Goal: Task Accomplishment & Management: Use online tool/utility

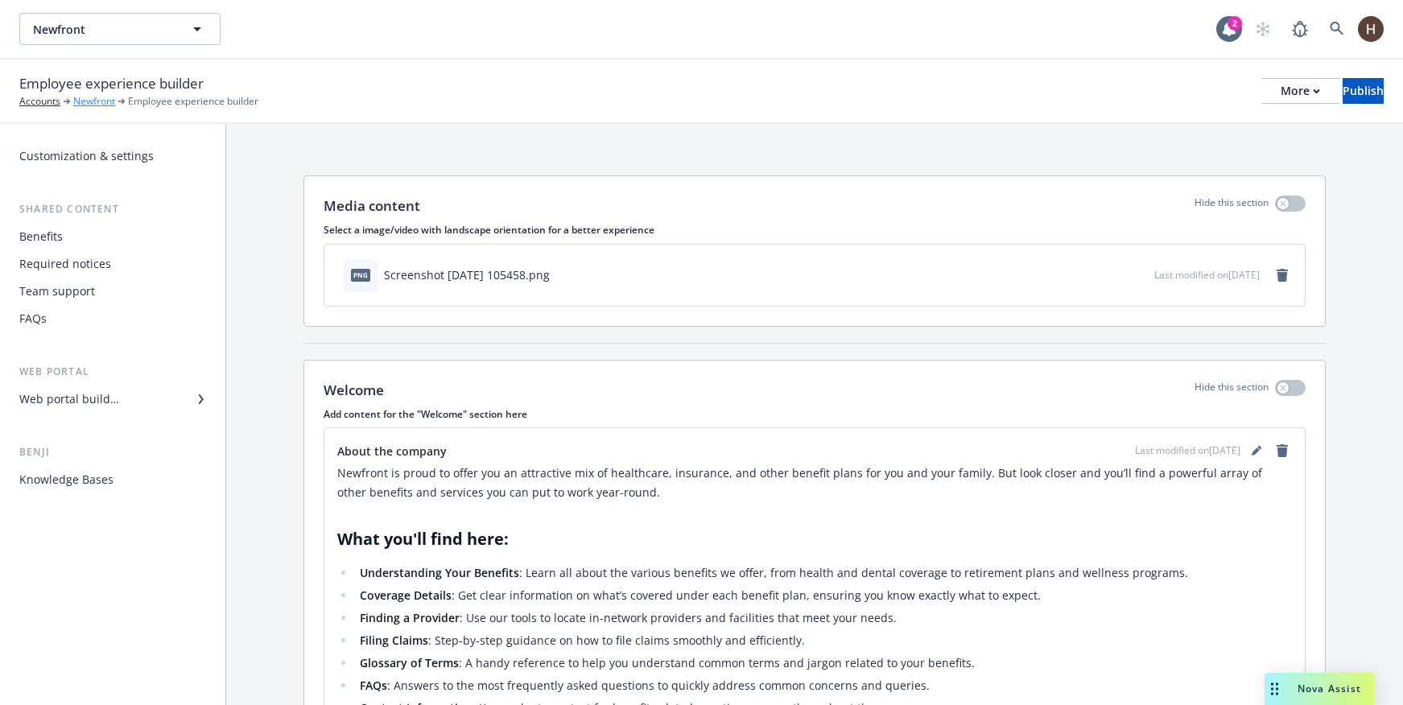
click at [99, 97] on link "Newfront" at bounding box center [94, 101] width 42 height 14
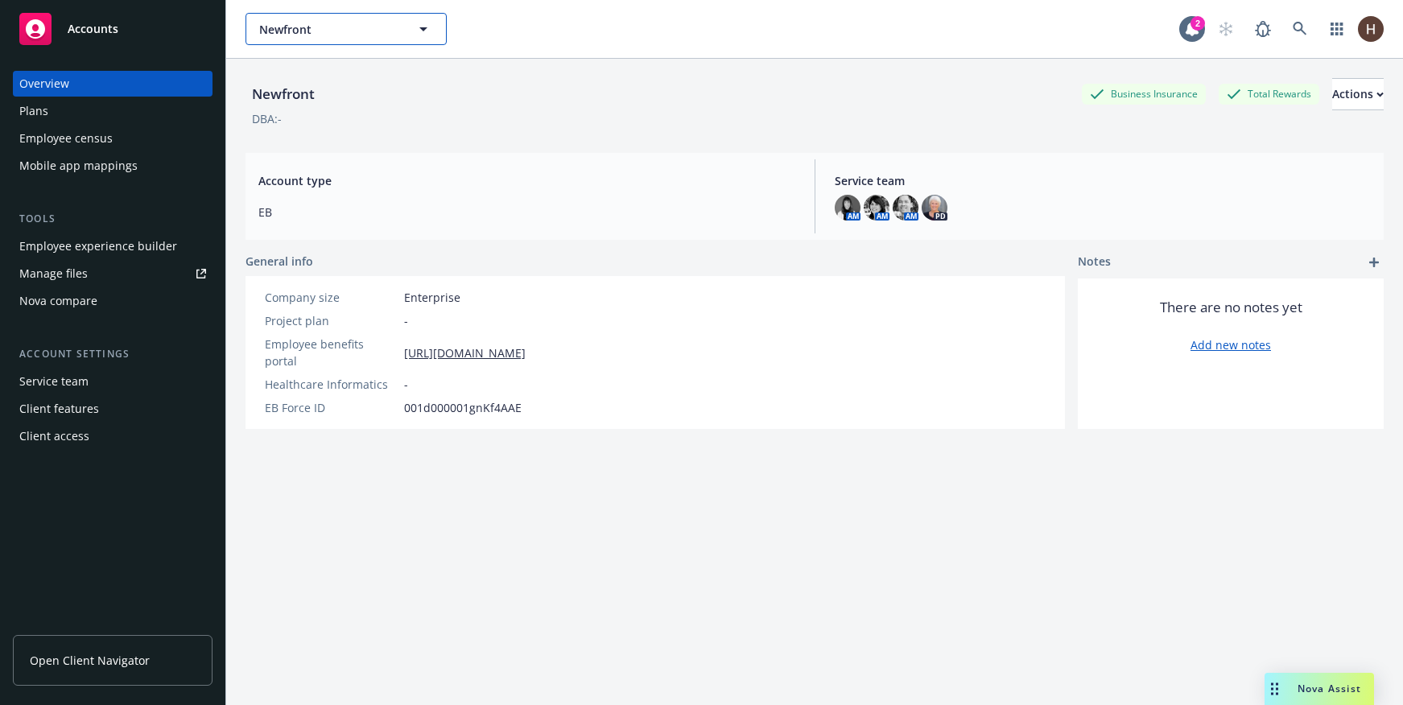
click at [425, 41] on button "Newfront" at bounding box center [345, 29] width 201 height 32
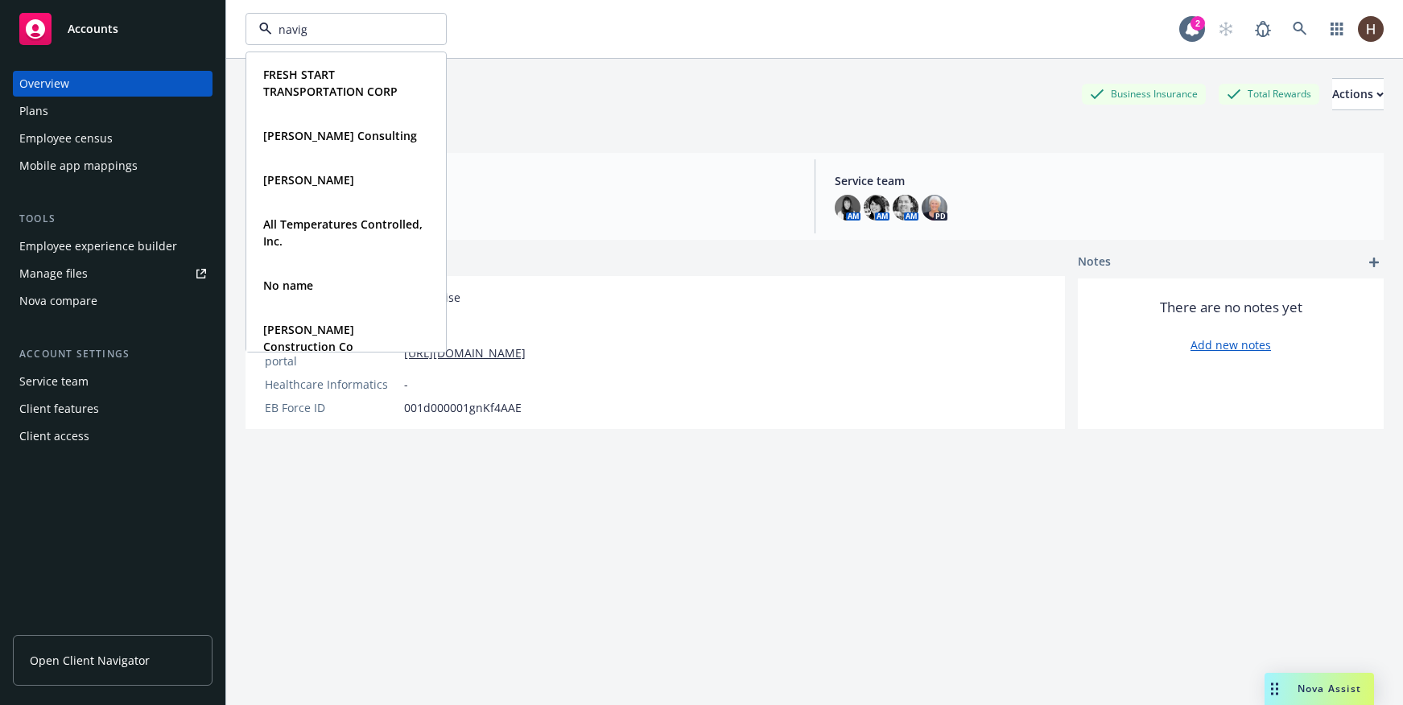
type input "naviga"
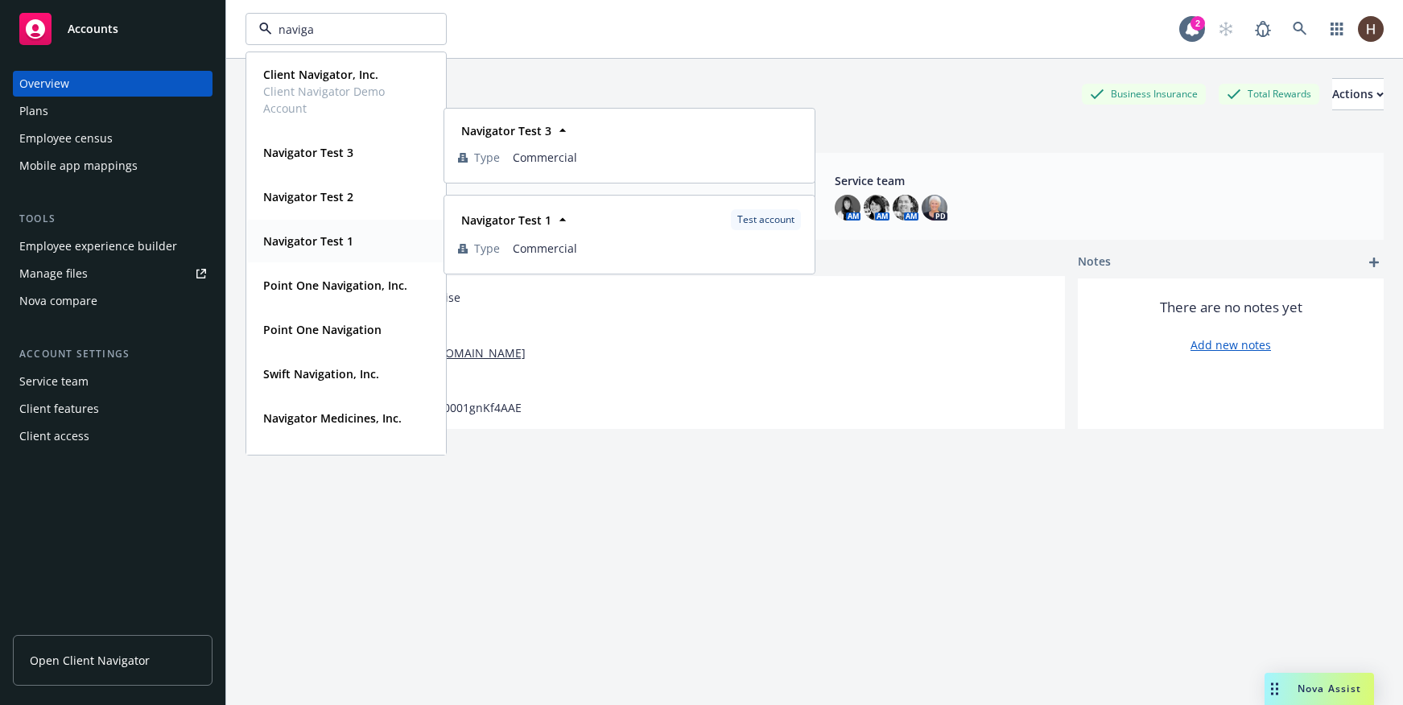
click at [341, 234] on strong "Navigator Test 1" at bounding box center [308, 240] width 90 height 15
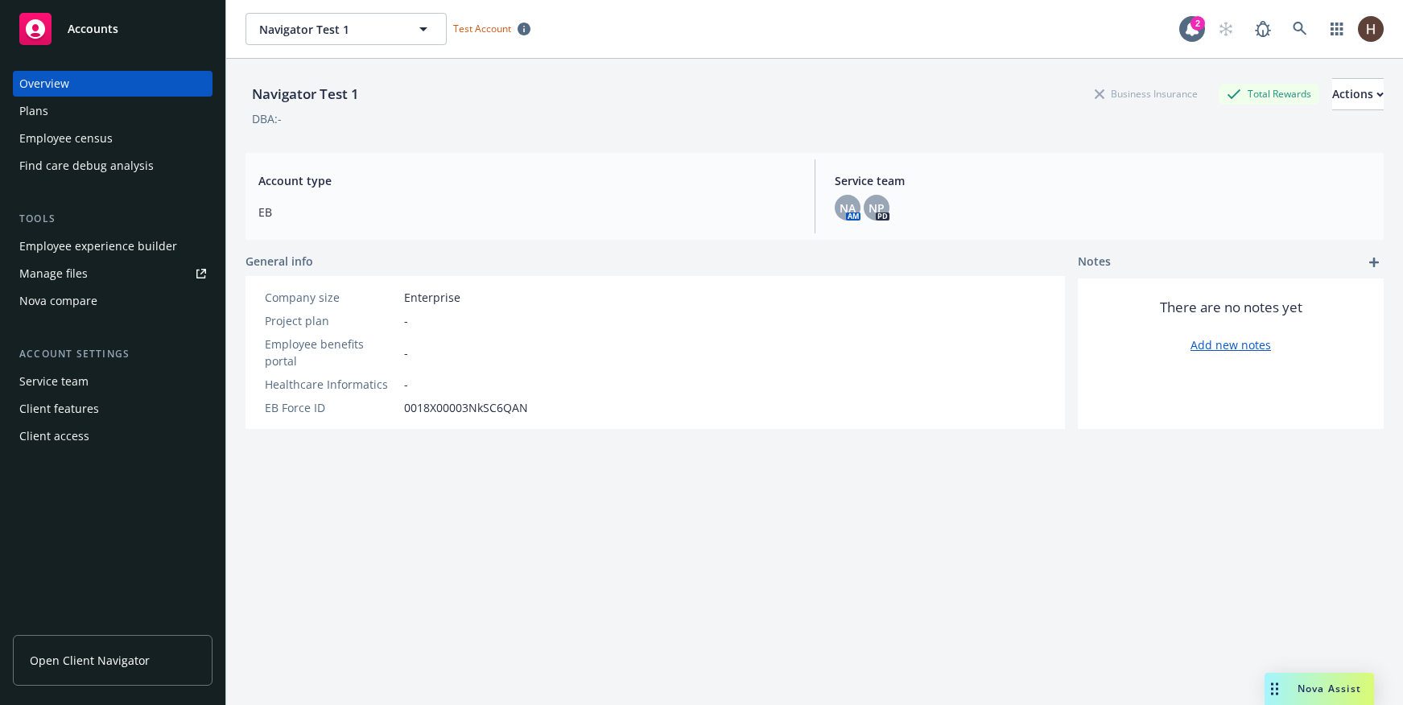
click at [77, 307] on div "Nova compare" at bounding box center [58, 301] width 78 height 26
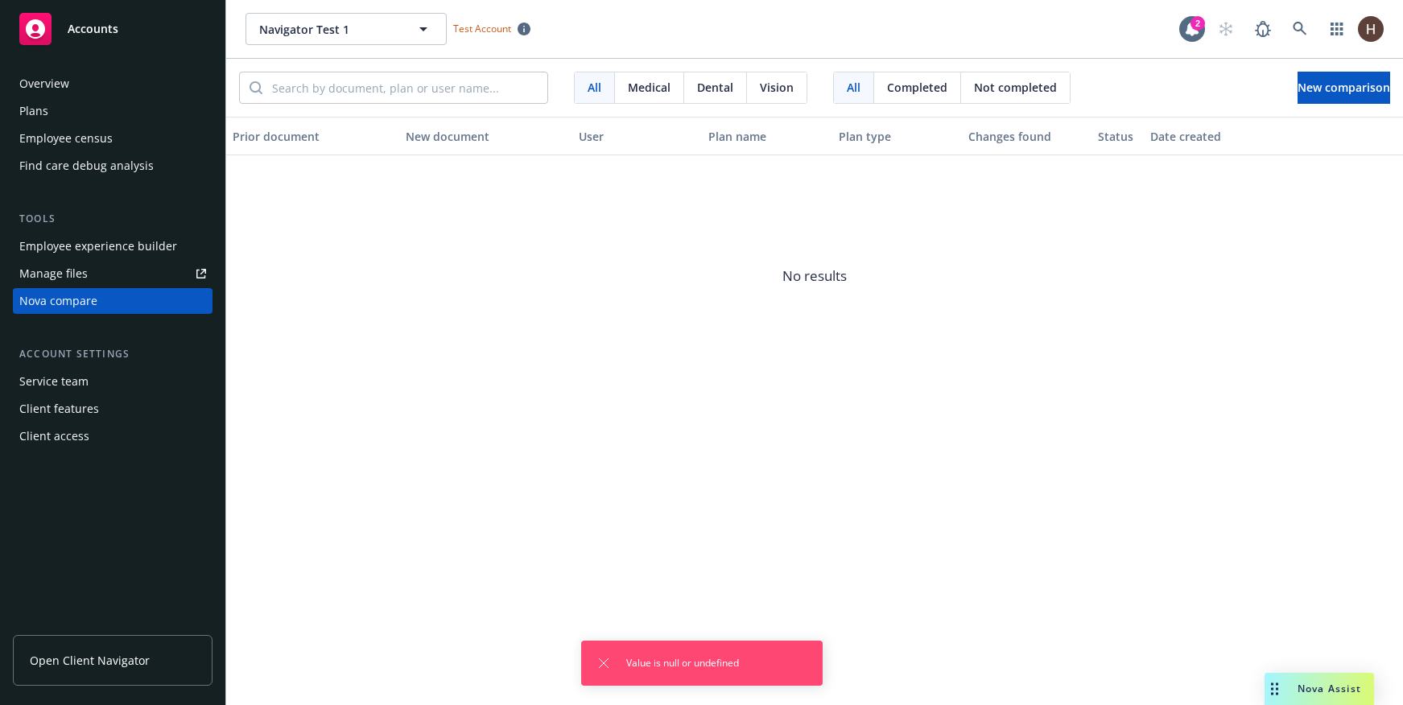
click at [707, 528] on div "Prior document New document User Plan name Plan type Changes found Status Date …" at bounding box center [814, 411] width 1177 height 588
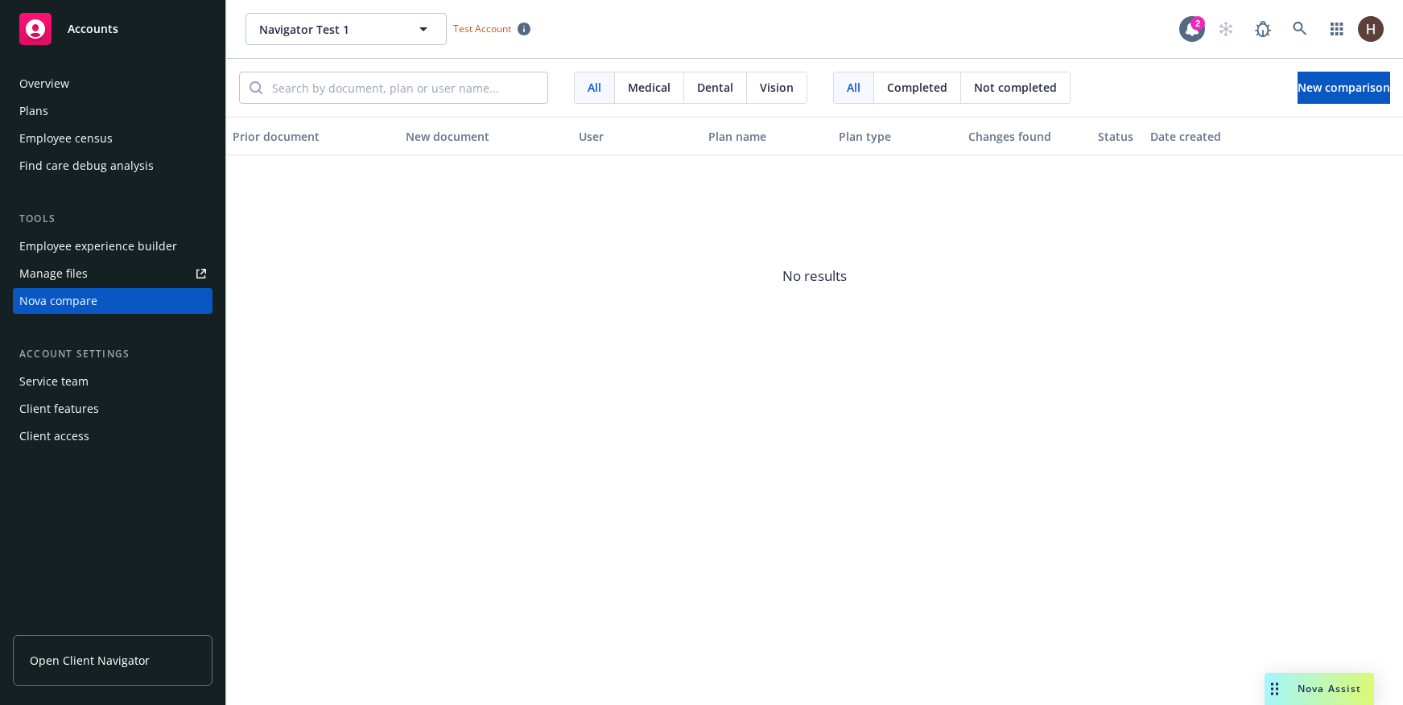
click at [77, 115] on div "Plans" at bounding box center [112, 111] width 187 height 26
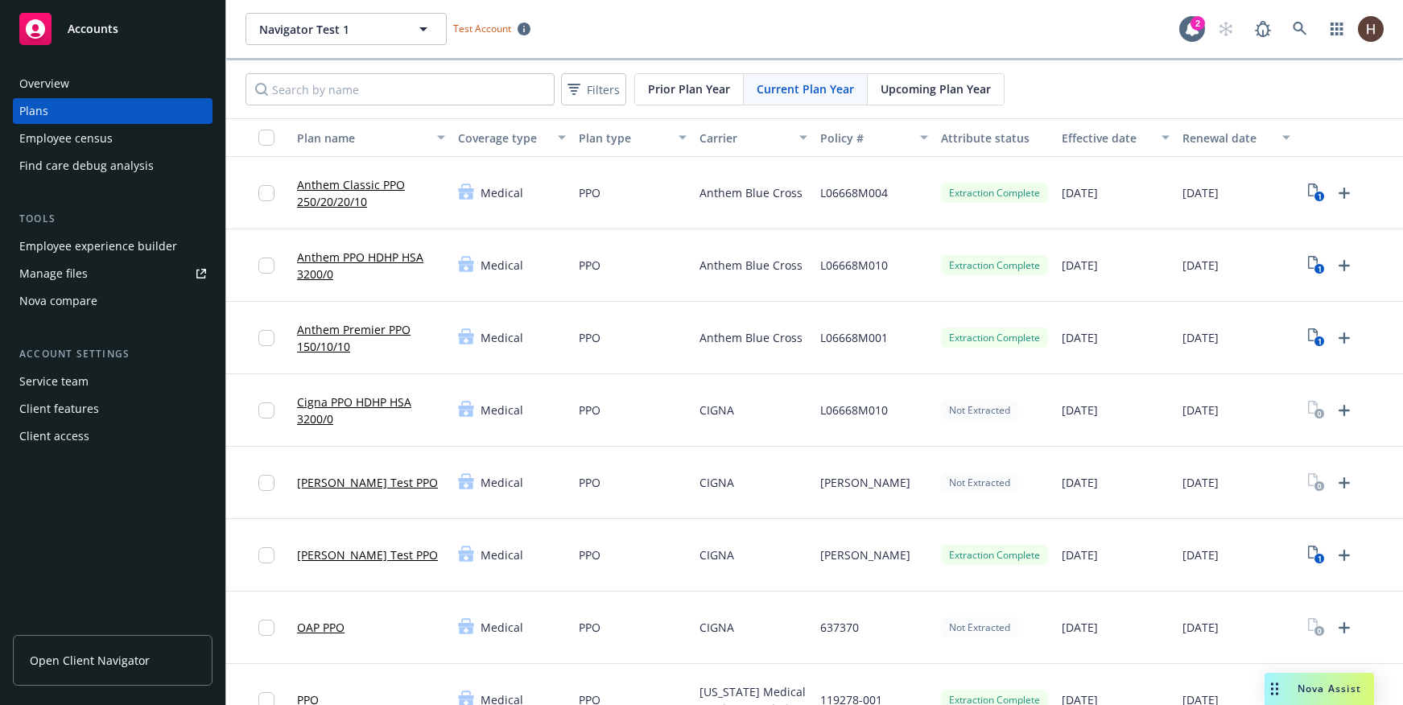
click at [83, 295] on div "Nova compare" at bounding box center [58, 301] width 78 height 26
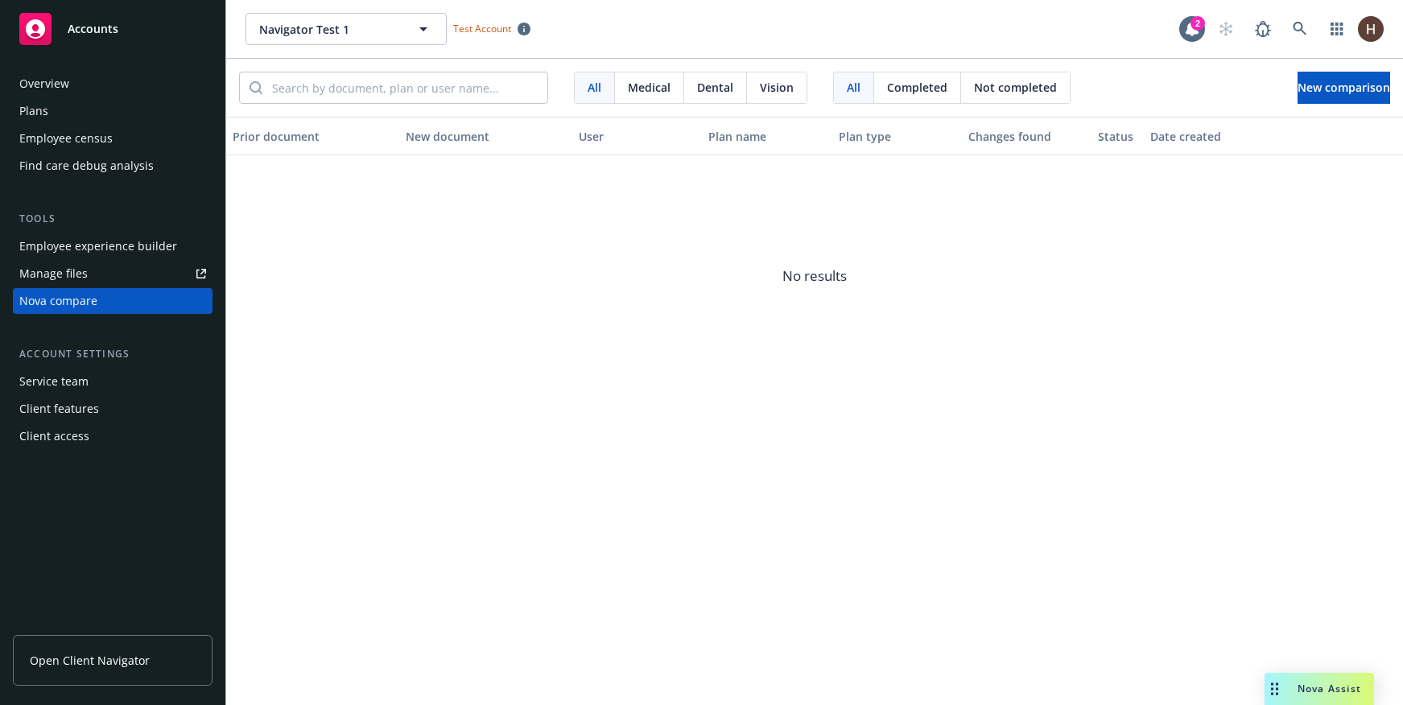
click at [85, 118] on div "Plans" at bounding box center [112, 111] width 187 height 26
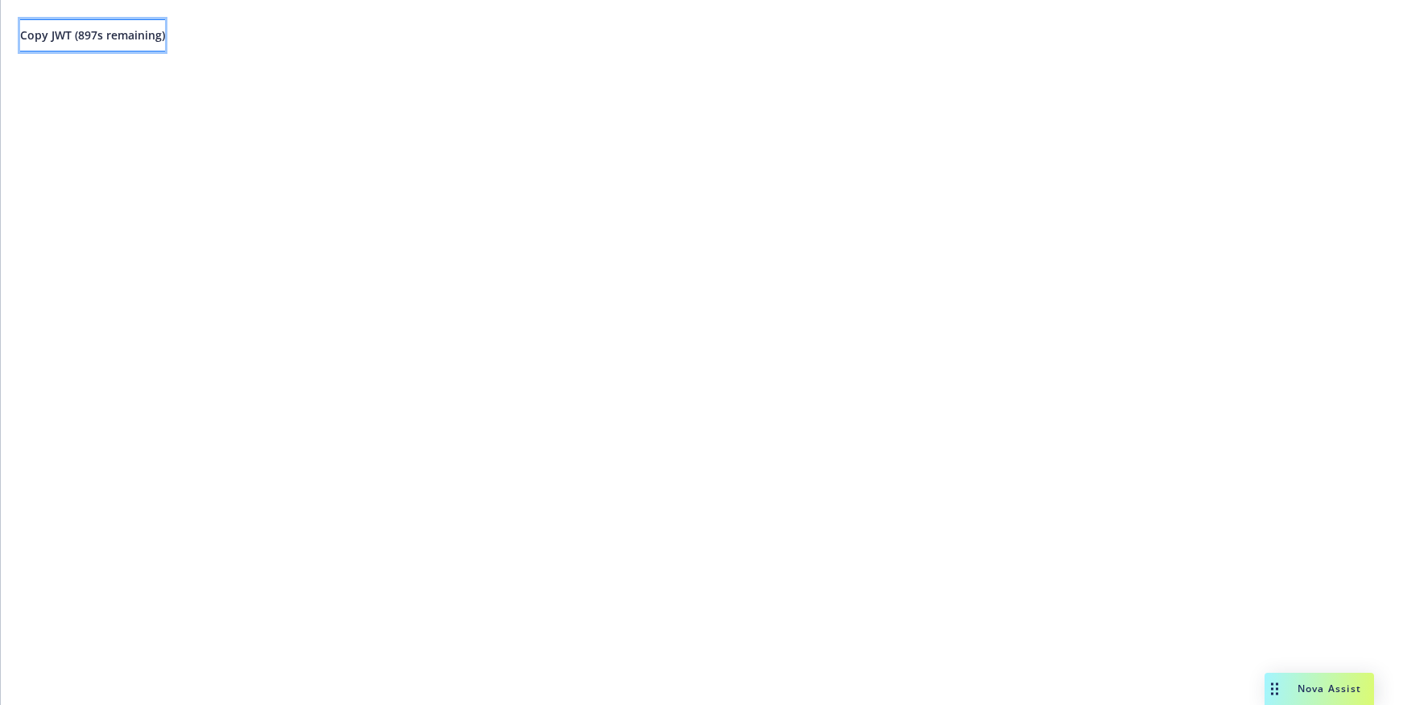
click at [159, 31] on span "Copy JWT ( 897 s remaining)" at bounding box center [92, 34] width 145 height 15
click at [125, 41] on span "Copy JWT ( 857 s remaining)" at bounding box center [92, 34] width 145 height 15
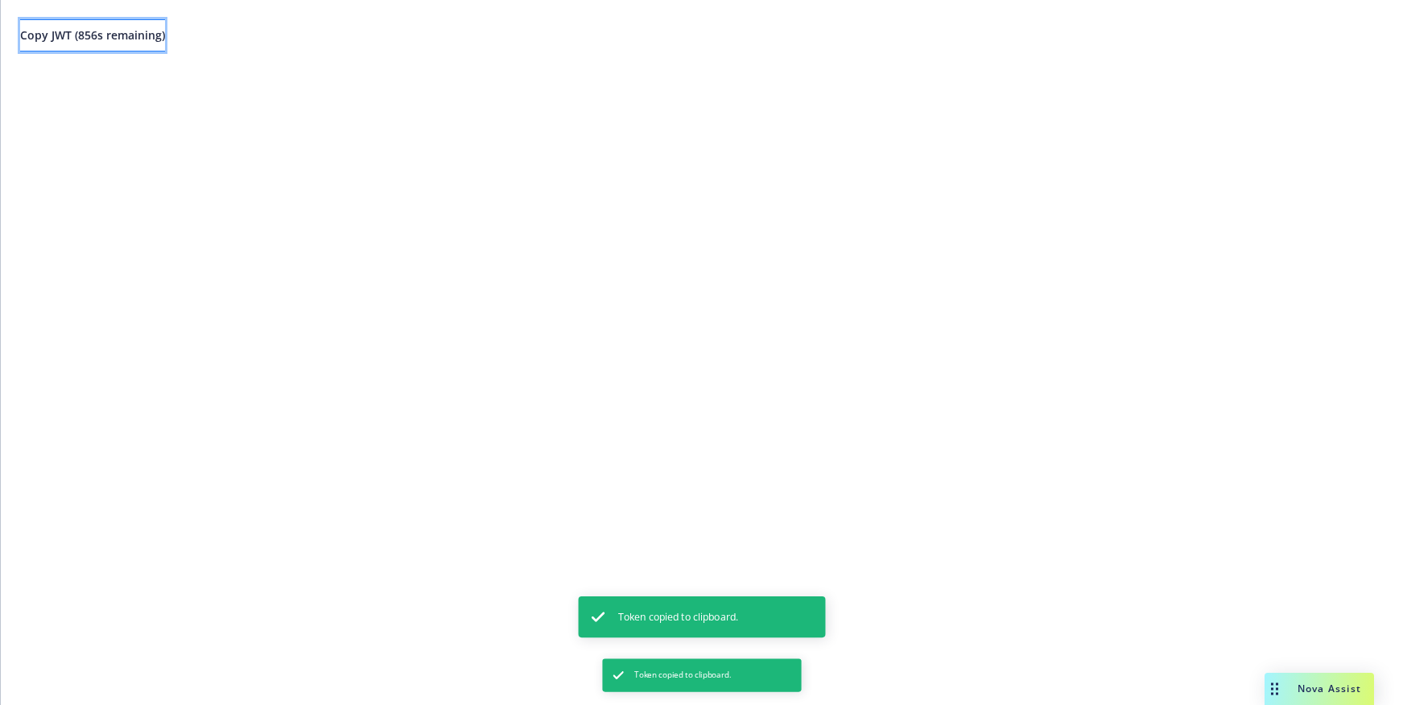
click at [125, 41] on span "Copy JWT ( 856 s remaining)" at bounding box center [92, 34] width 145 height 15
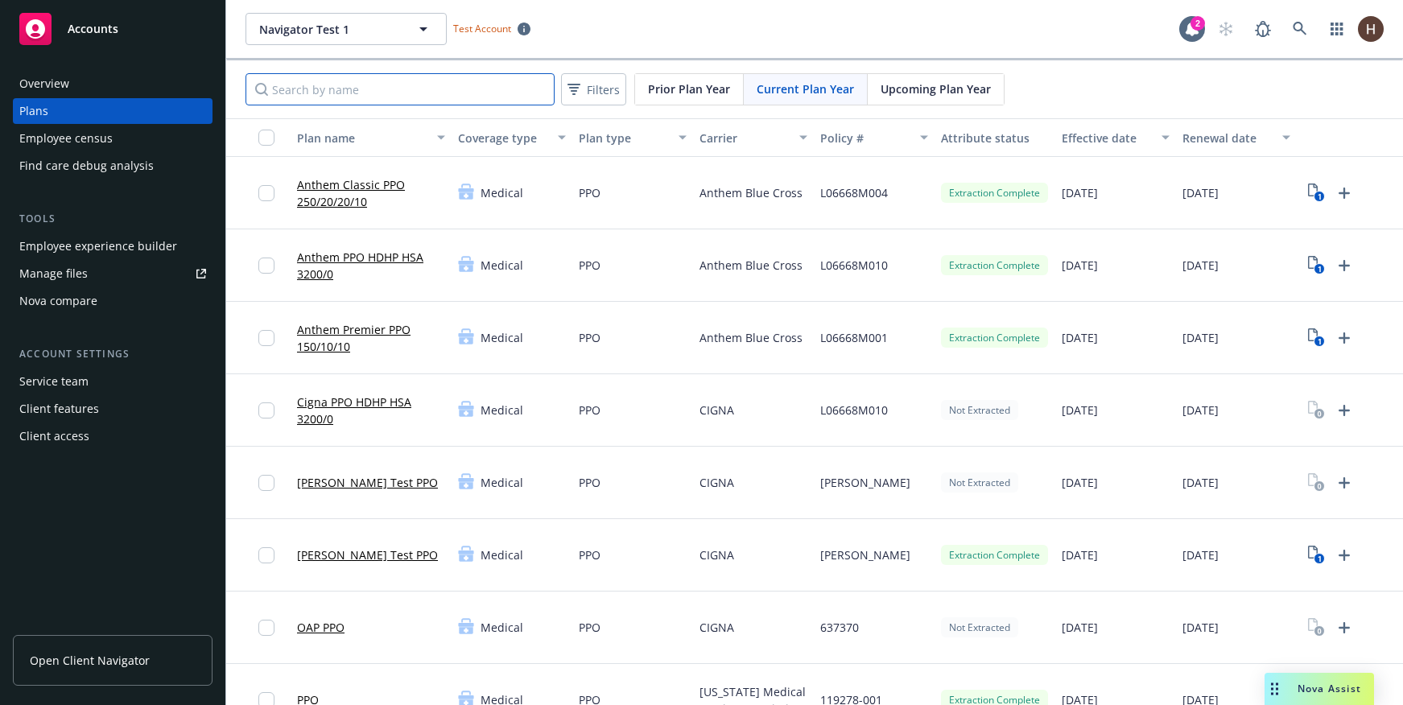
click at [514, 76] on input "Search by name" at bounding box center [399, 89] width 309 height 32
click at [355, 555] on link "Liam Test PPO" at bounding box center [367, 554] width 141 height 17
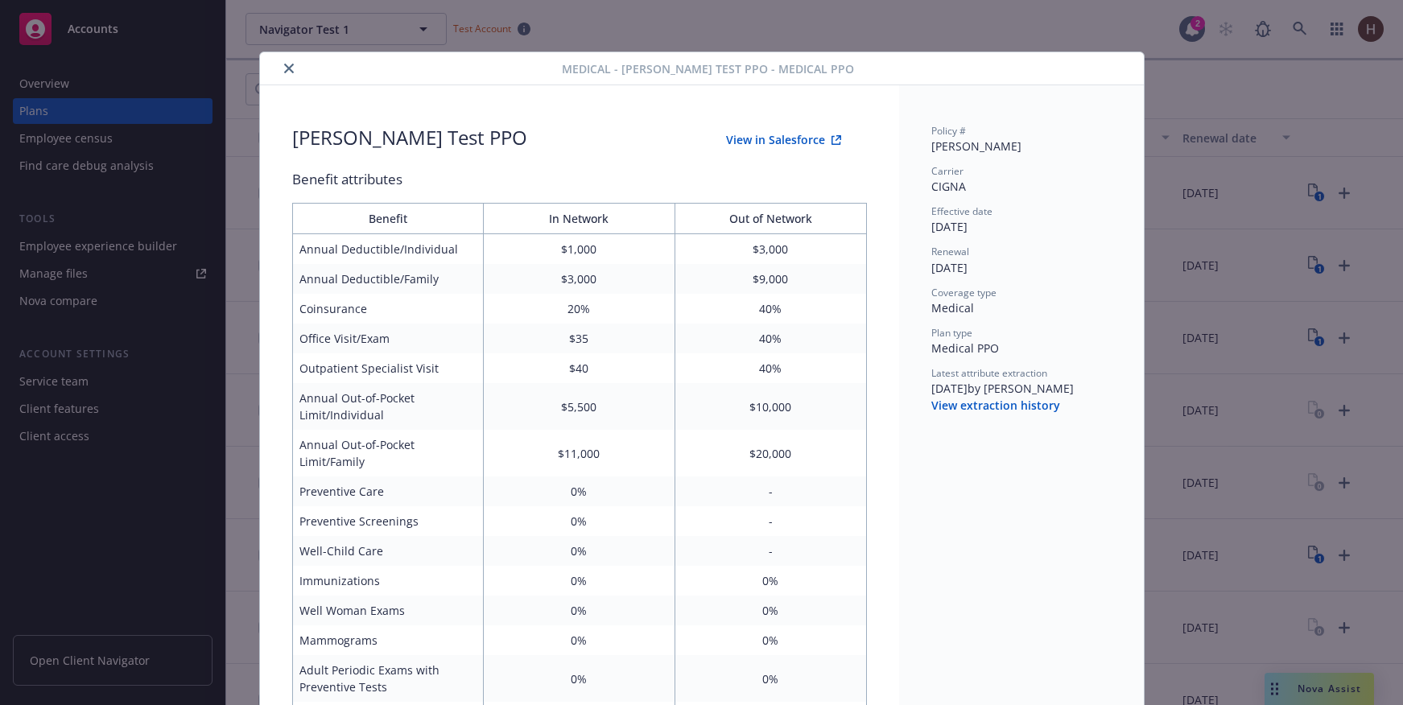
scroll to position [48, 0]
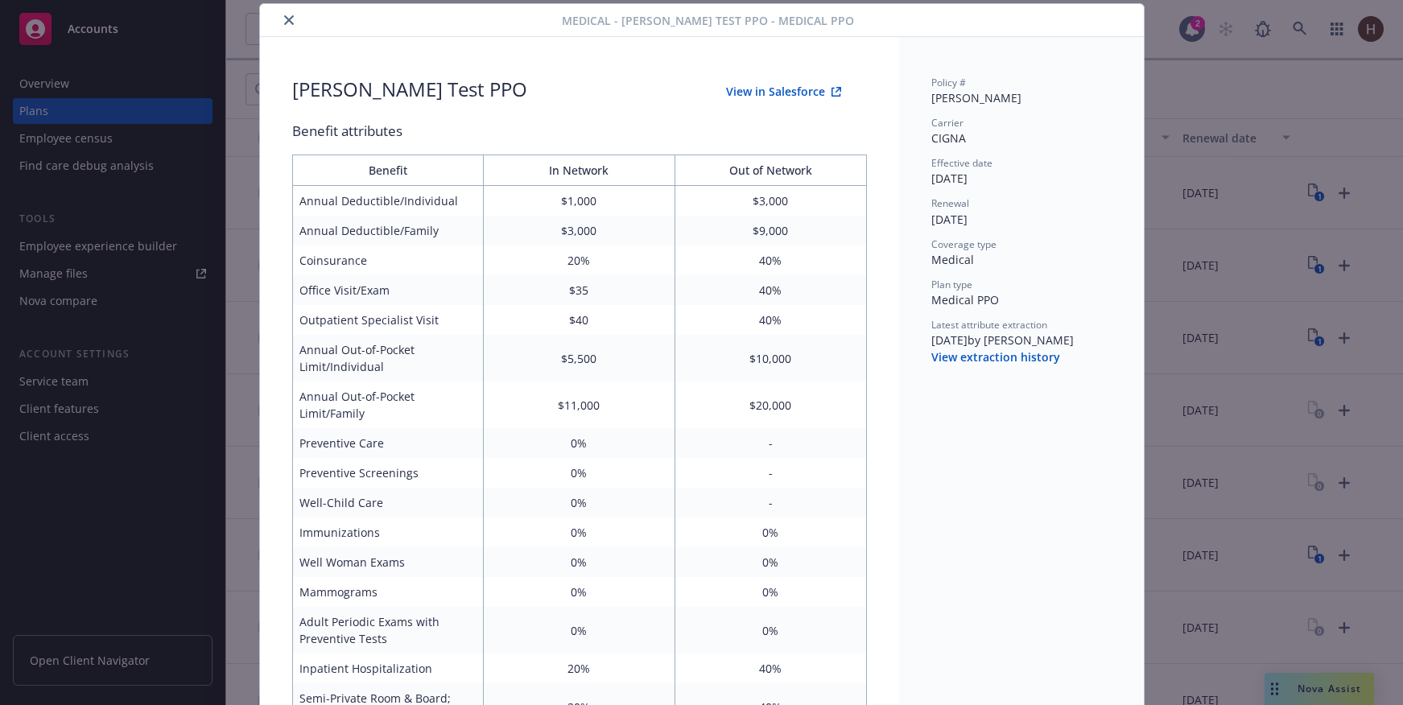
click at [1161, 97] on div "Medical - Liam Test PPO - Medical PPO Liam Test PPO View in Salesforce Benefit …" at bounding box center [701, 352] width 1403 height 705
click at [288, 28] on div at bounding box center [414, 19] width 296 height 19
click at [286, 26] on button "close" at bounding box center [288, 19] width 19 height 19
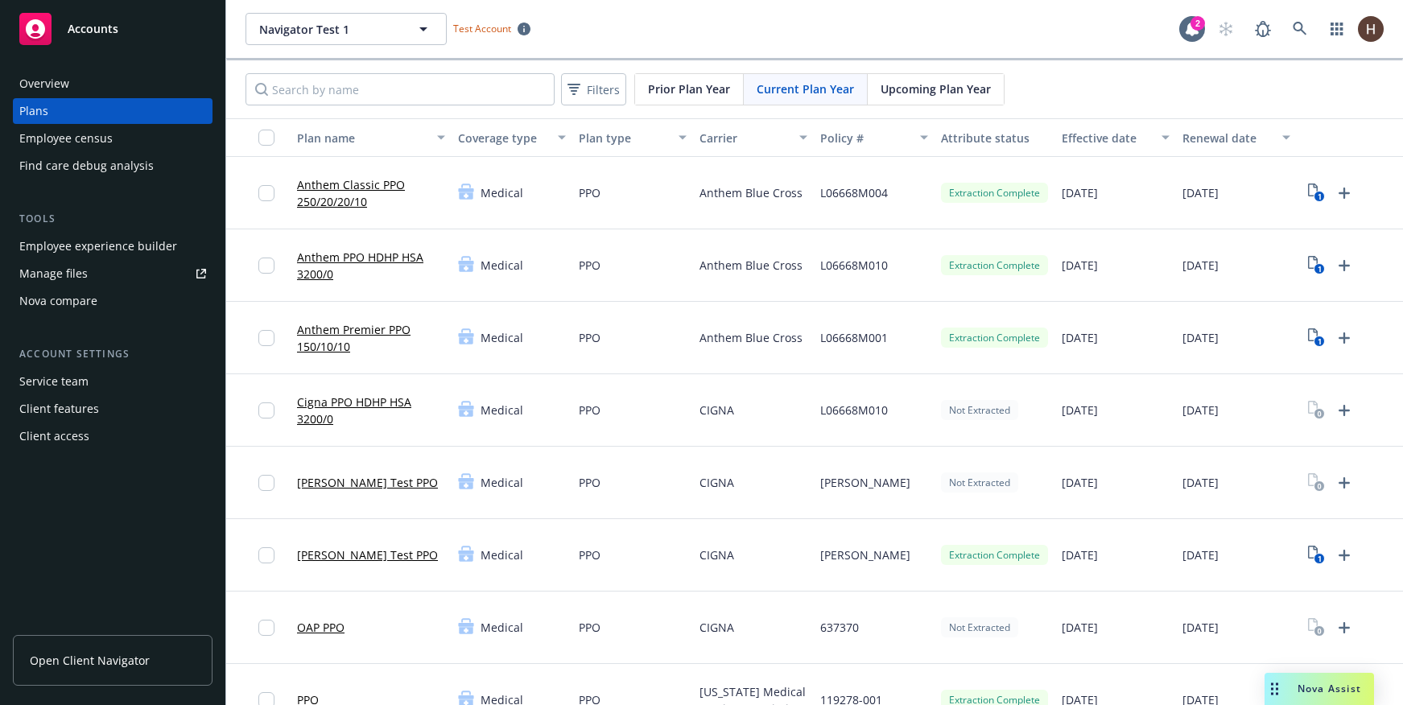
click at [354, 484] on link "Liam Test PPO" at bounding box center [367, 482] width 141 height 17
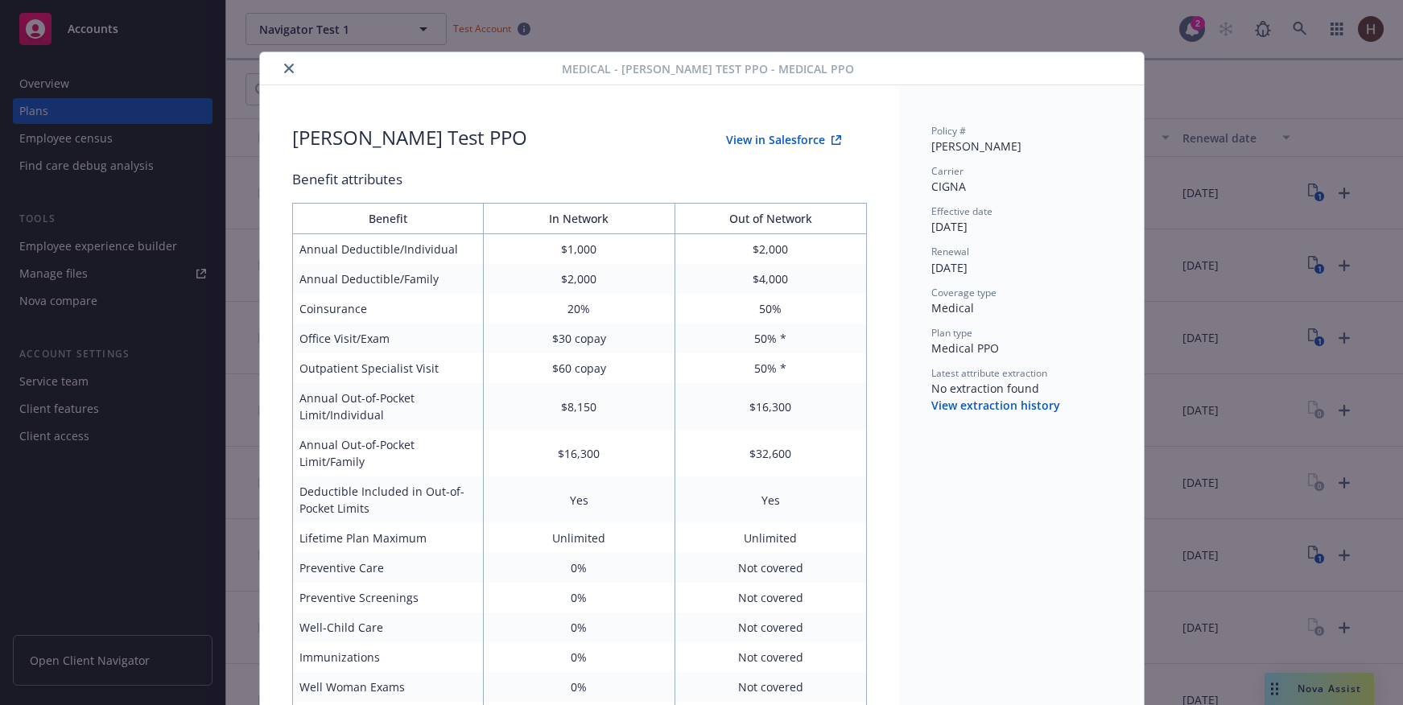
scroll to position [48, 0]
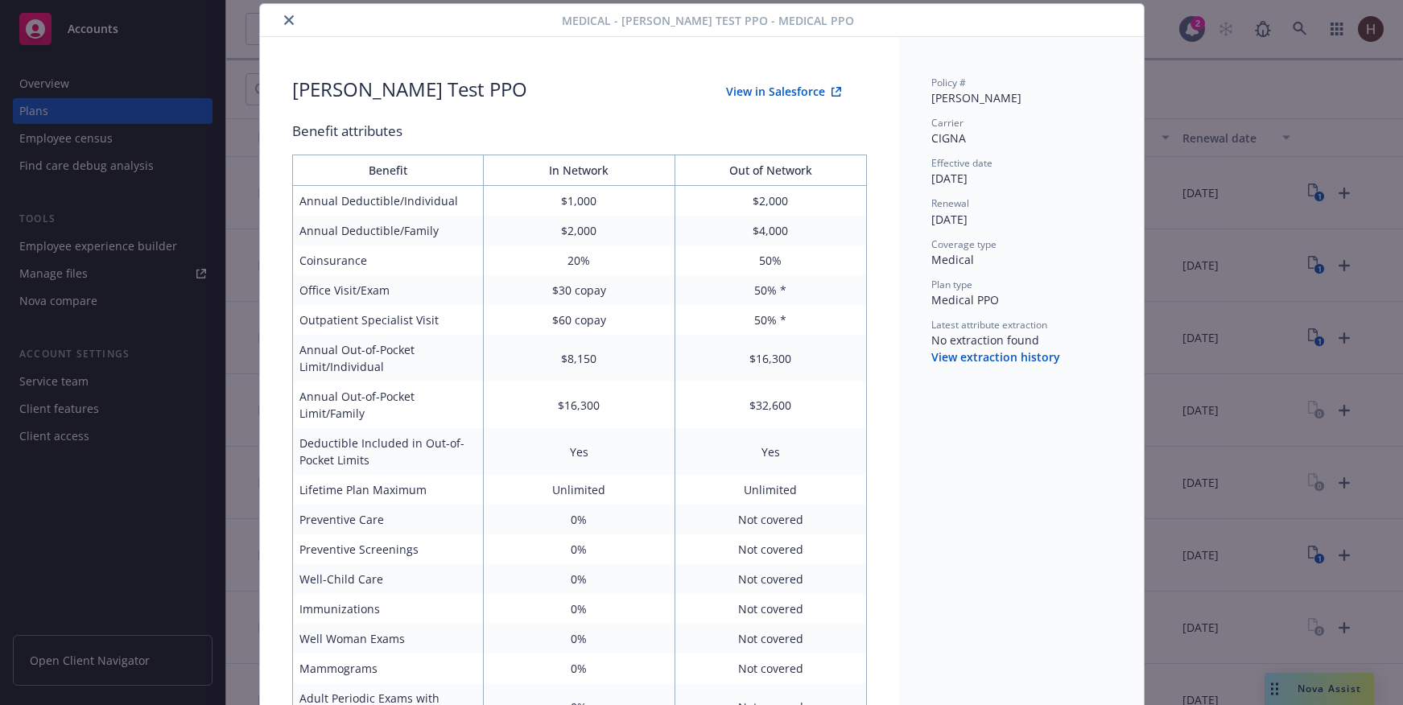
click at [280, 25] on button "close" at bounding box center [288, 19] width 19 height 19
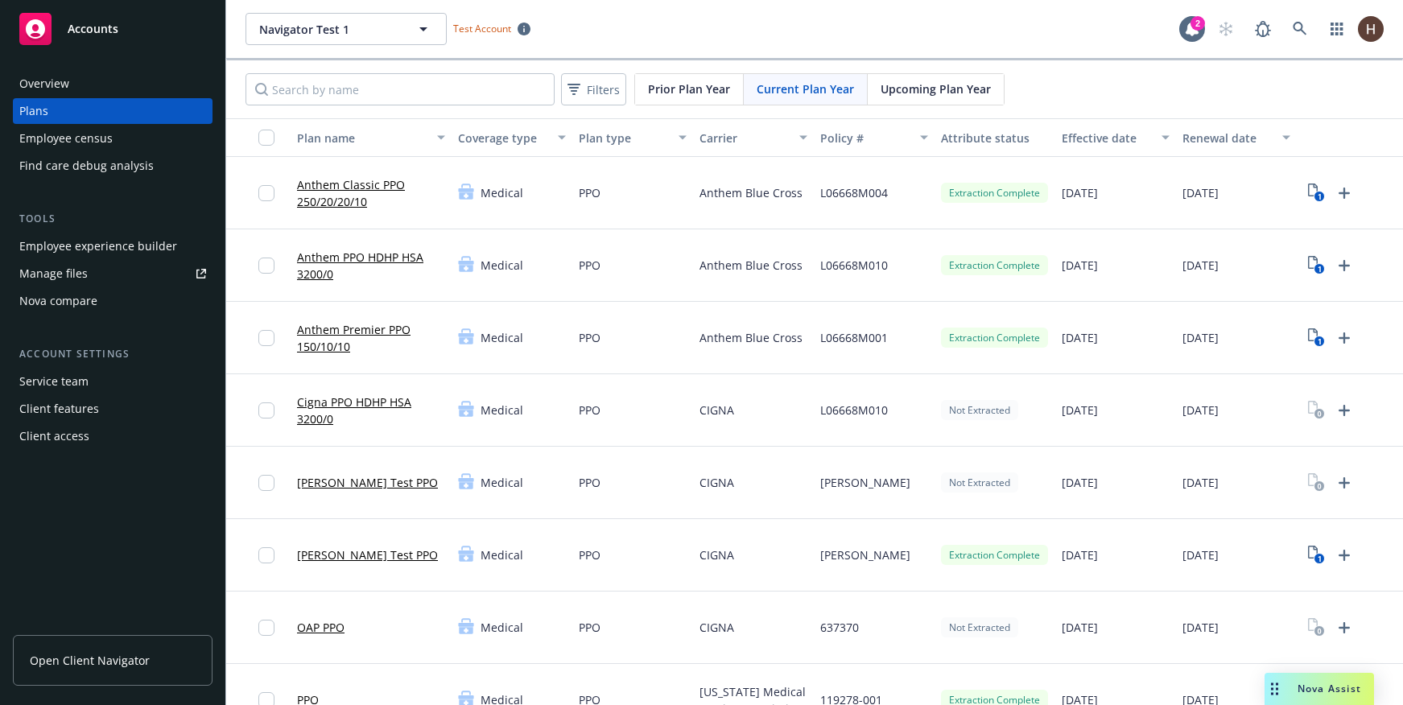
click at [336, 546] on link "Liam Test PPO" at bounding box center [367, 554] width 141 height 17
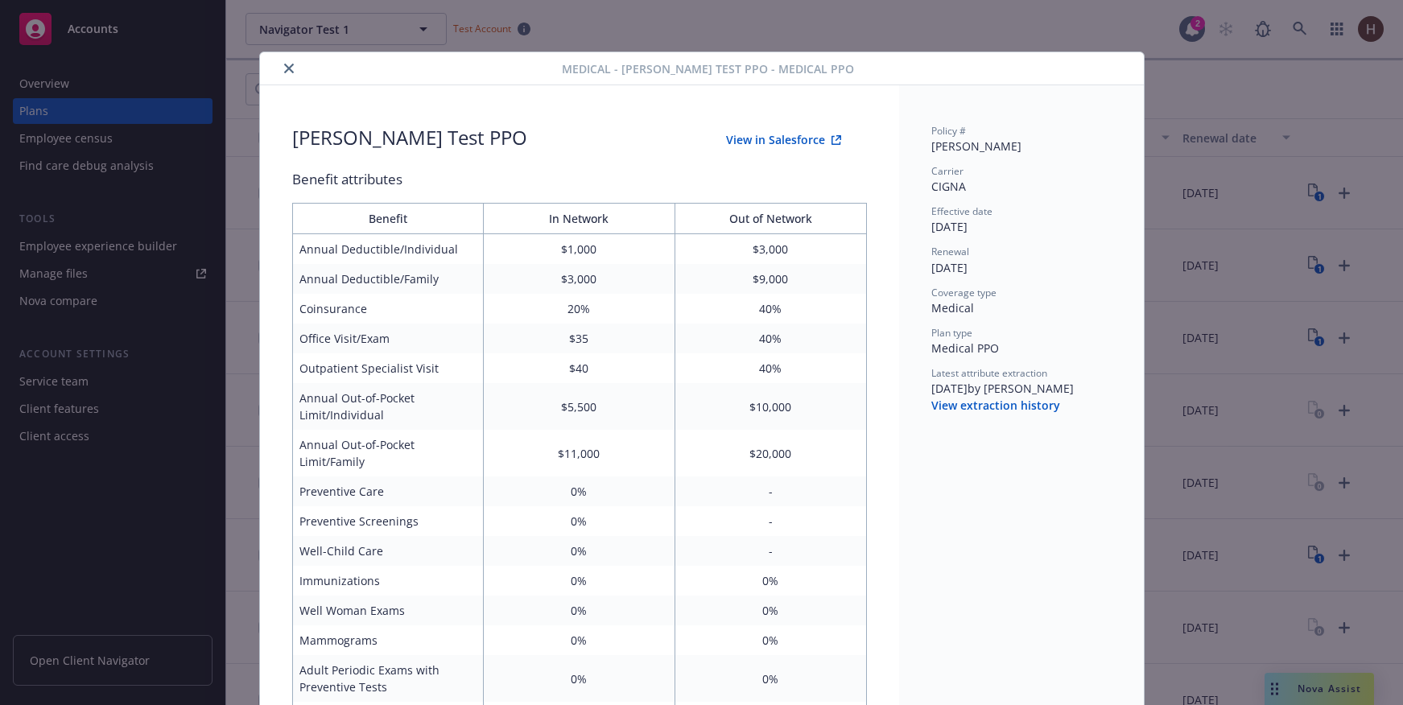
scroll to position [48, 0]
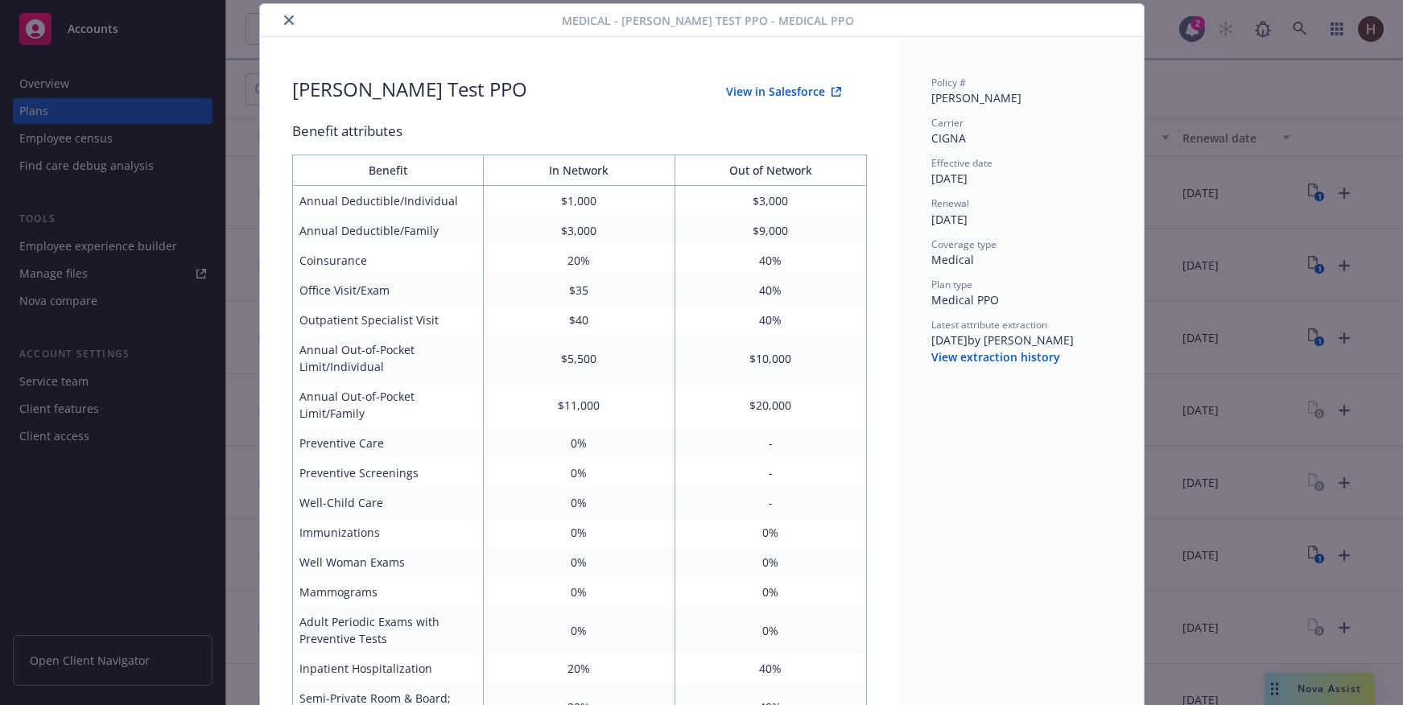
click at [963, 361] on button "View extraction history" at bounding box center [995, 357] width 129 height 16
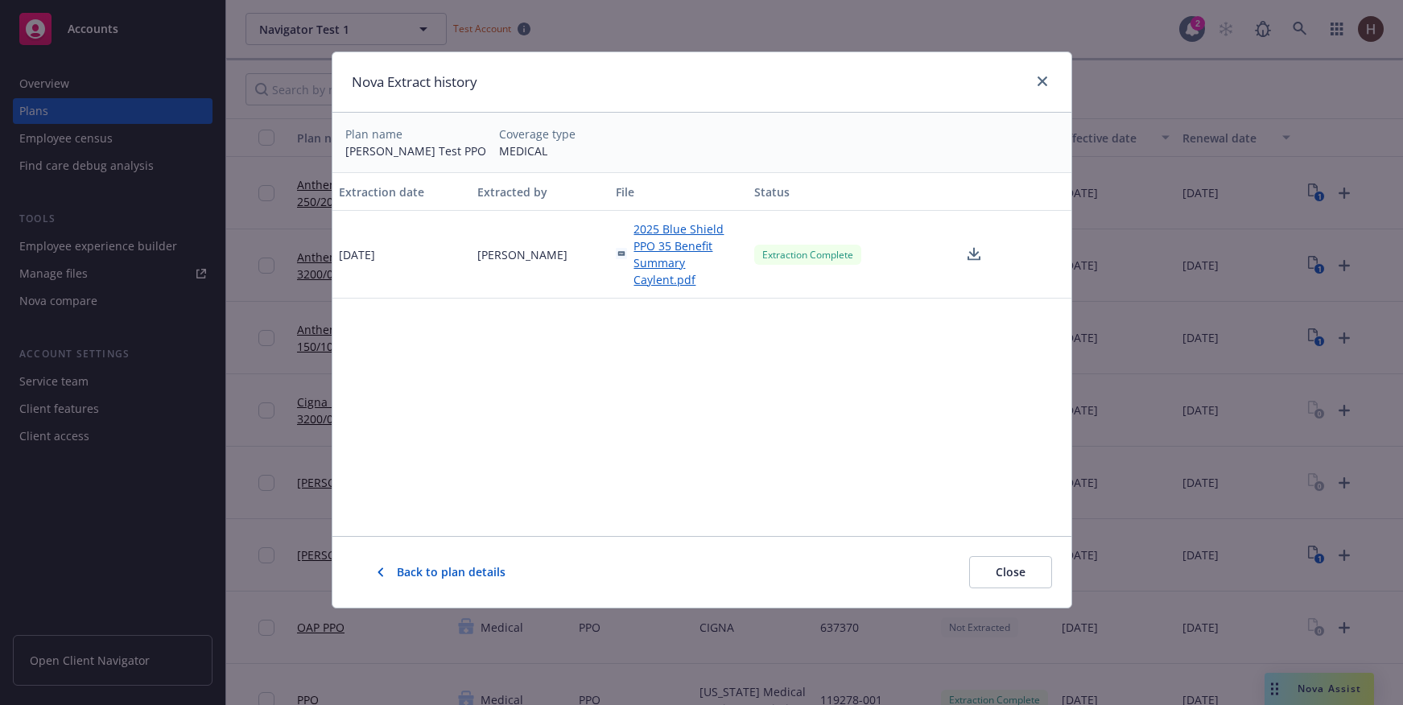
click at [971, 258] on icon at bounding box center [973, 255] width 19 height 20
click at [671, 245] on span "2025 Blue Shield PPO 35 Benefit Summary Caylent.pdf" at bounding box center [686, 255] width 107 height 68
click at [1034, 80] on link "close" at bounding box center [1042, 81] width 19 height 19
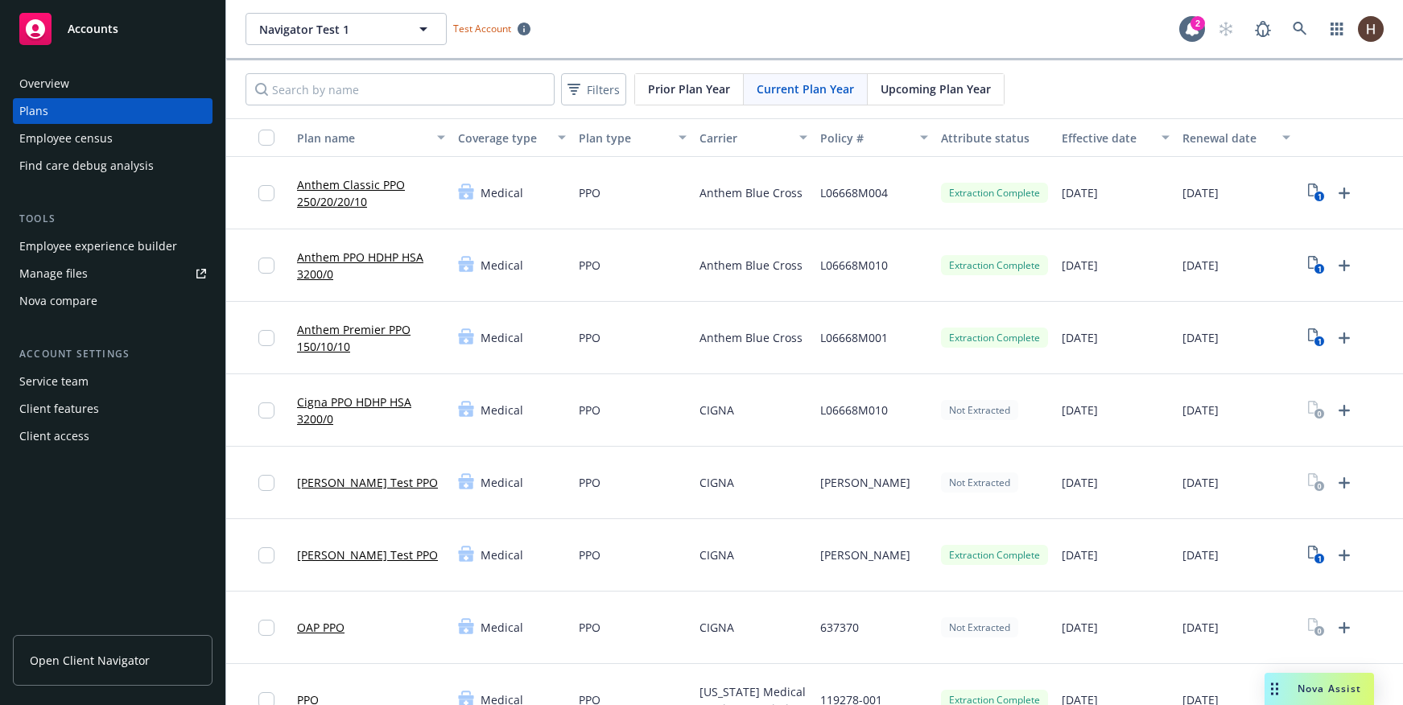
click at [349, 551] on link "Liam Test PPO" at bounding box center [367, 554] width 141 height 17
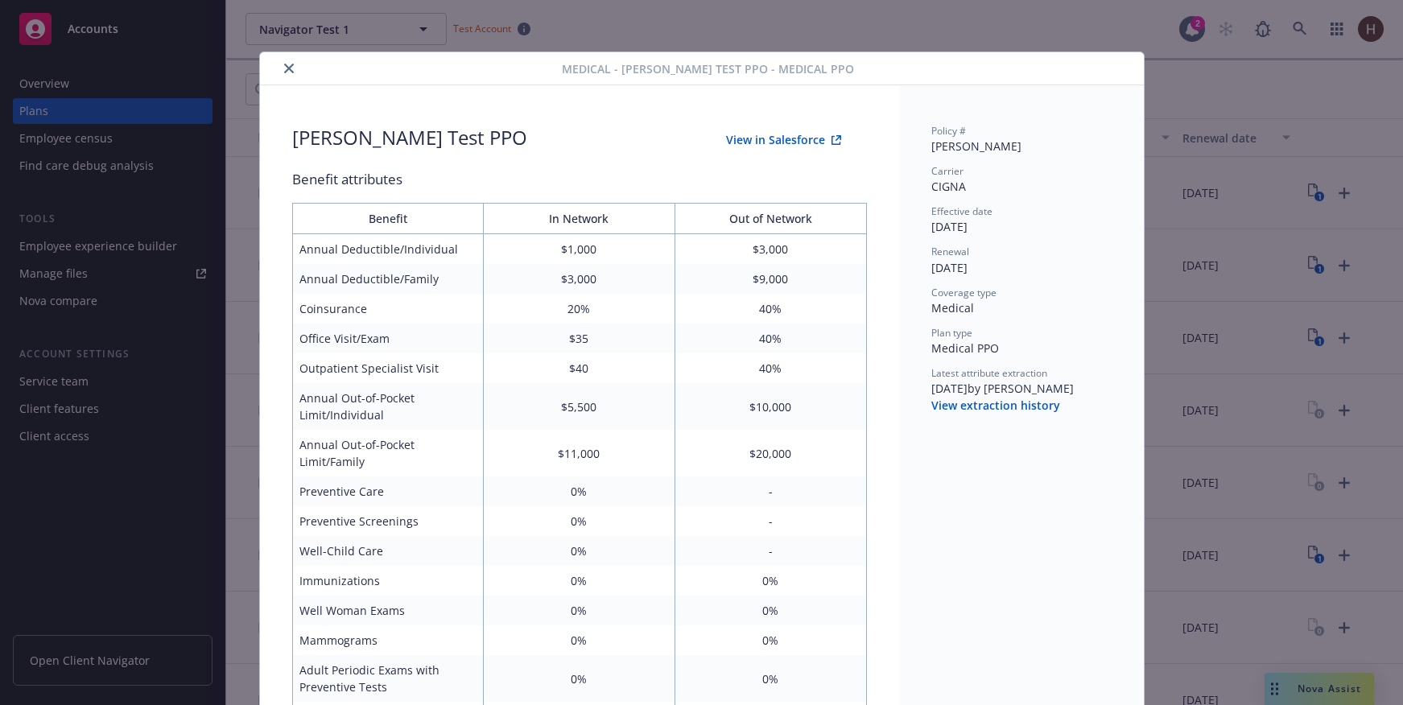
scroll to position [48, 0]
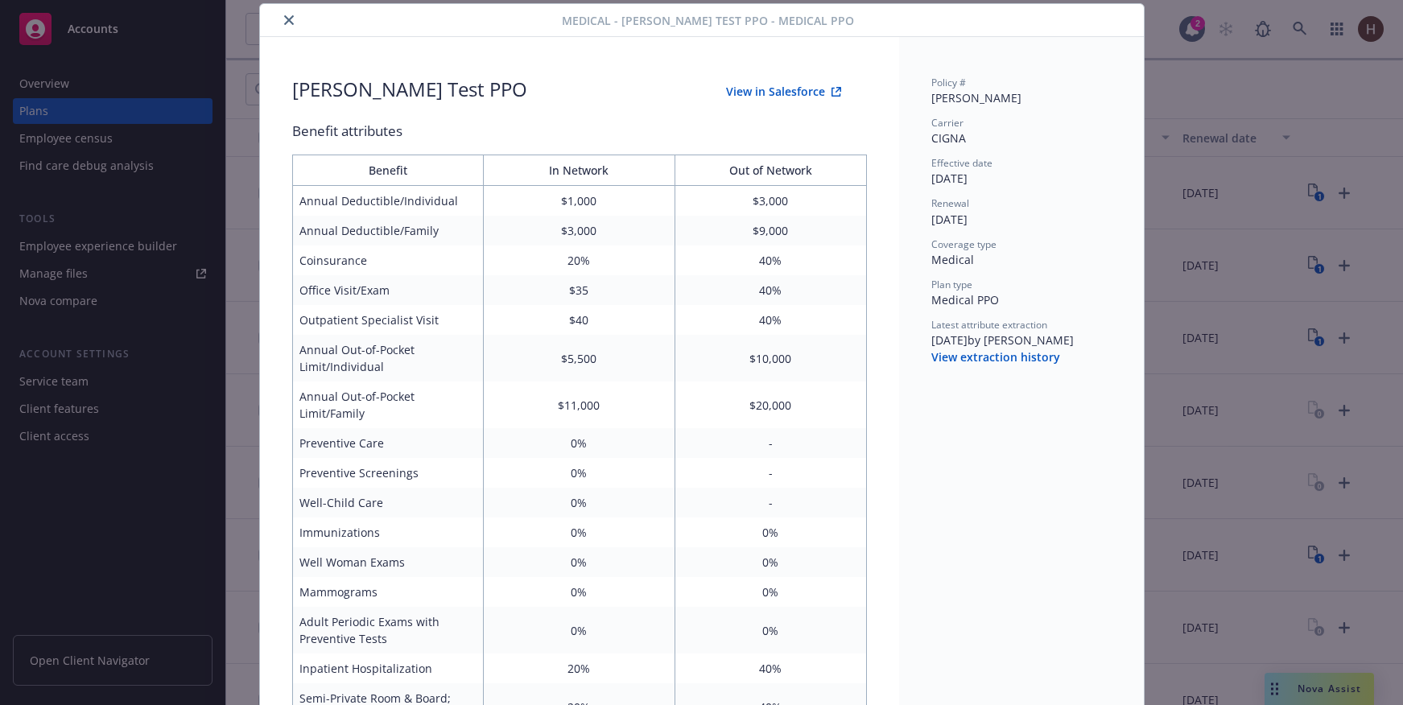
click at [946, 341] on div "9/22/2025 by Liam O'Donnell" at bounding box center [1021, 340] width 180 height 17
click at [958, 353] on button "View extraction history" at bounding box center [995, 357] width 129 height 16
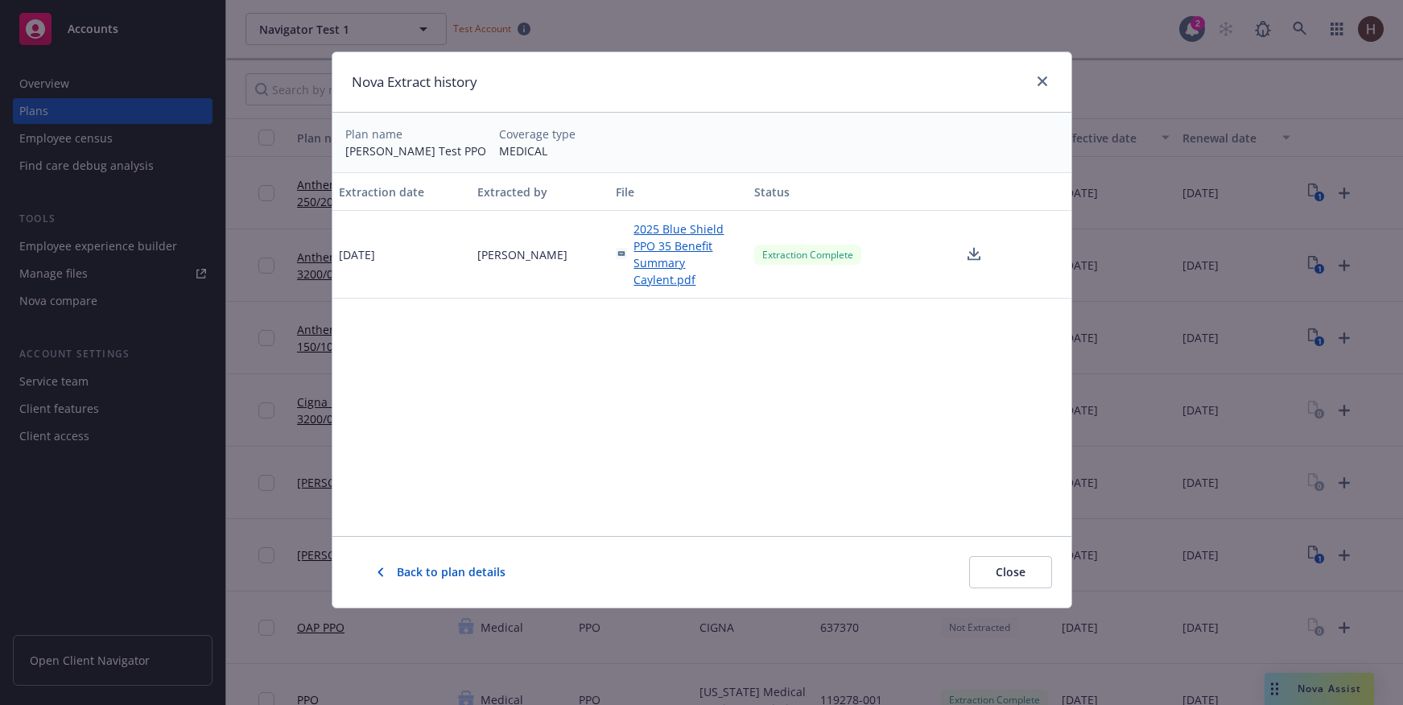
click at [670, 261] on span "2025 Blue Shield PPO 35 Benefit Summary Caylent.pdf" at bounding box center [686, 255] width 107 height 68
click at [1039, 83] on icon "close" at bounding box center [1042, 81] width 10 height 10
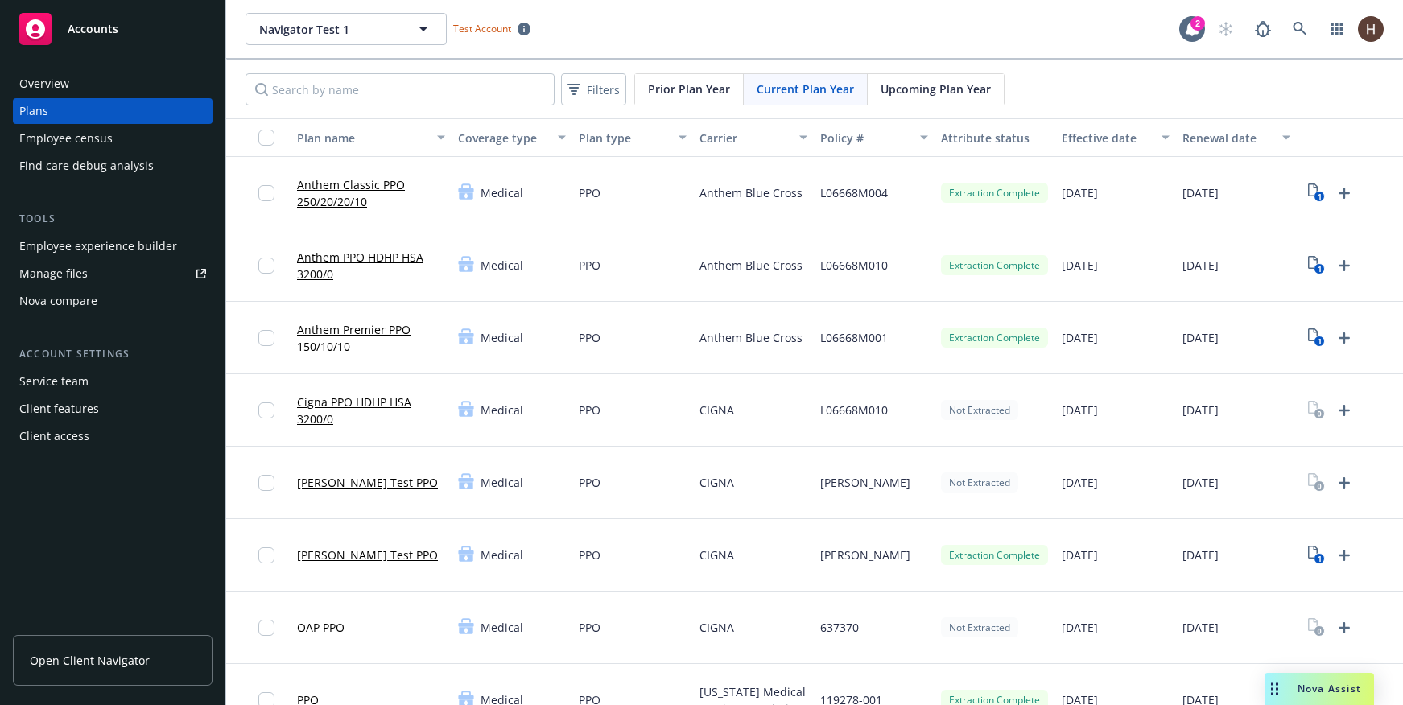
click at [498, 555] on span "Medical" at bounding box center [501, 554] width 43 height 17
drag, startPoint x: 494, startPoint y: 556, endPoint x: 725, endPoint y: 569, distance: 231.3
click at [725, 569] on div "Liam Test PPO Medical PPO CIGNA Liam Extraction Complete 01/01/2025 01/01/2026 1" at bounding box center [821, 555] width 1191 height 72
click at [725, 569] on div "CIGNA" at bounding box center [753, 555] width 121 height 72
click at [1315, 558] on rect "View Plan Documents" at bounding box center [1318, 559] width 10 height 10
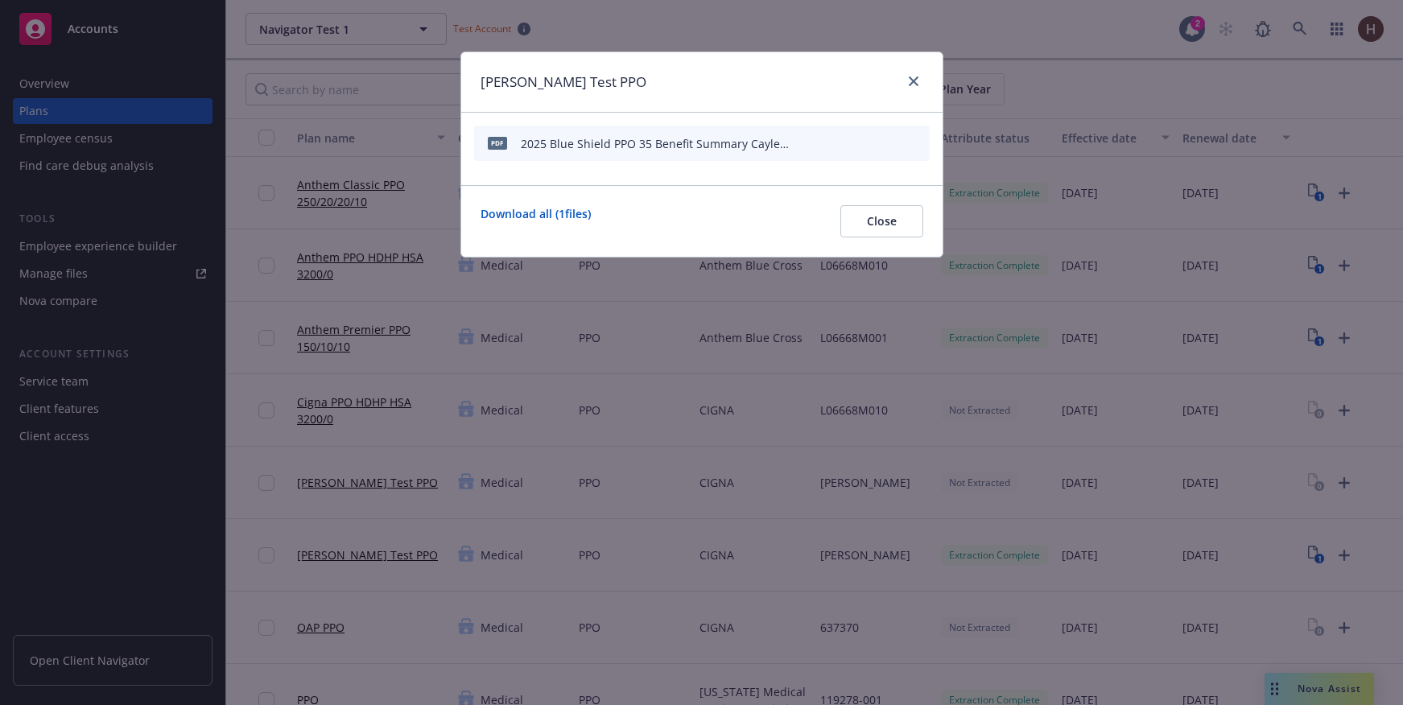
click at [831, 143] on icon "start extraction" at bounding box center [832, 142] width 19 height 19
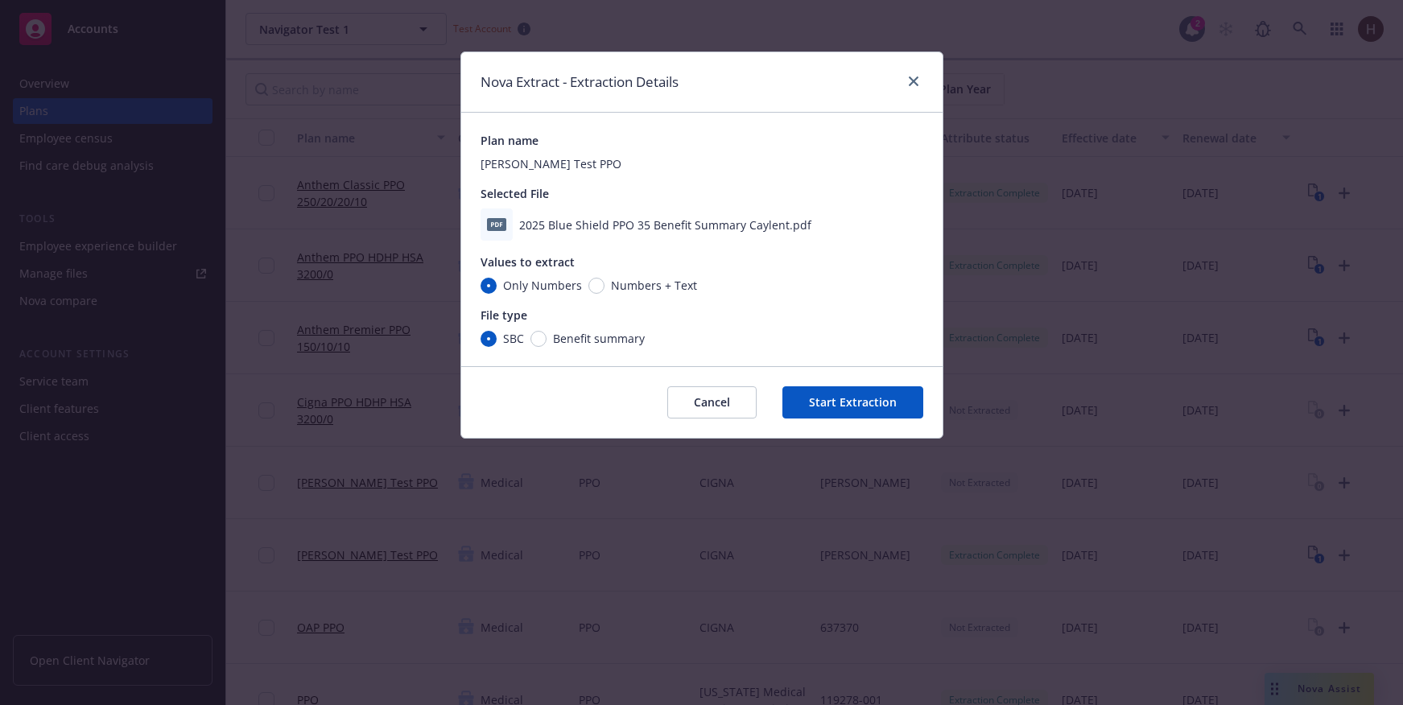
click at [611, 292] on span "Numbers + Text" at bounding box center [654, 285] width 86 height 17
click at [604, 292] on input "Numbers + Text" at bounding box center [596, 286] width 16 height 16
radio input "true"
click at [587, 330] on span "Benefit summary" at bounding box center [599, 338] width 92 height 17
click at [546, 331] on input "Benefit summary" at bounding box center [538, 339] width 16 height 16
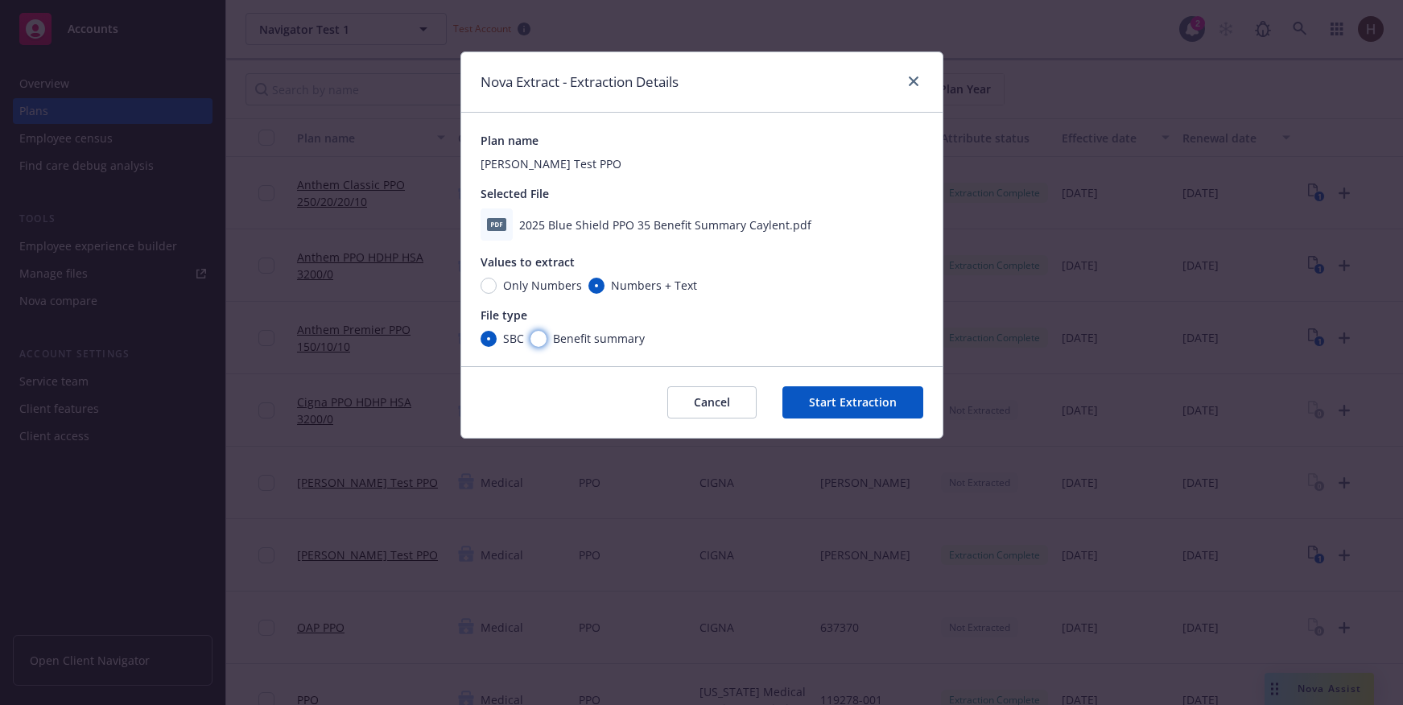
radio input "true"
click at [817, 402] on button "Start Extraction" at bounding box center [852, 402] width 141 height 32
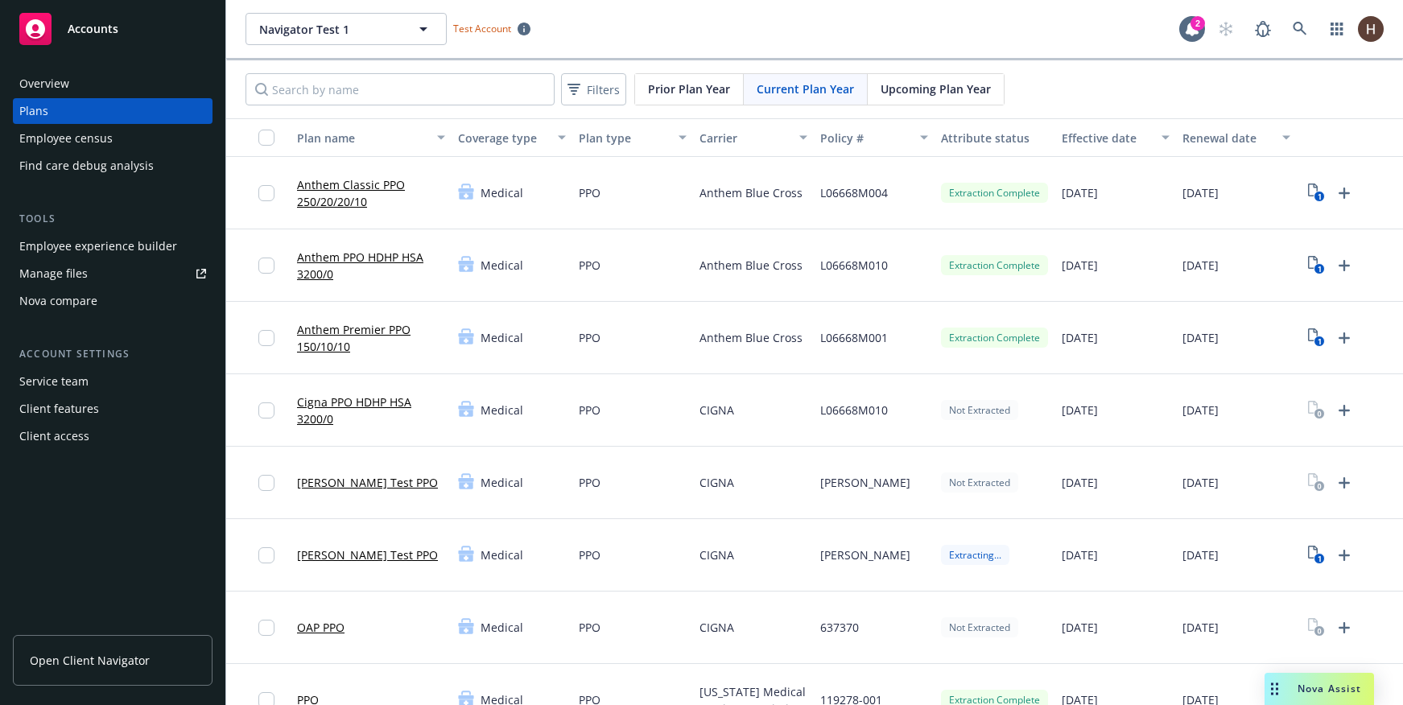
click at [340, 558] on link "Liam Test PPO" at bounding box center [367, 554] width 141 height 17
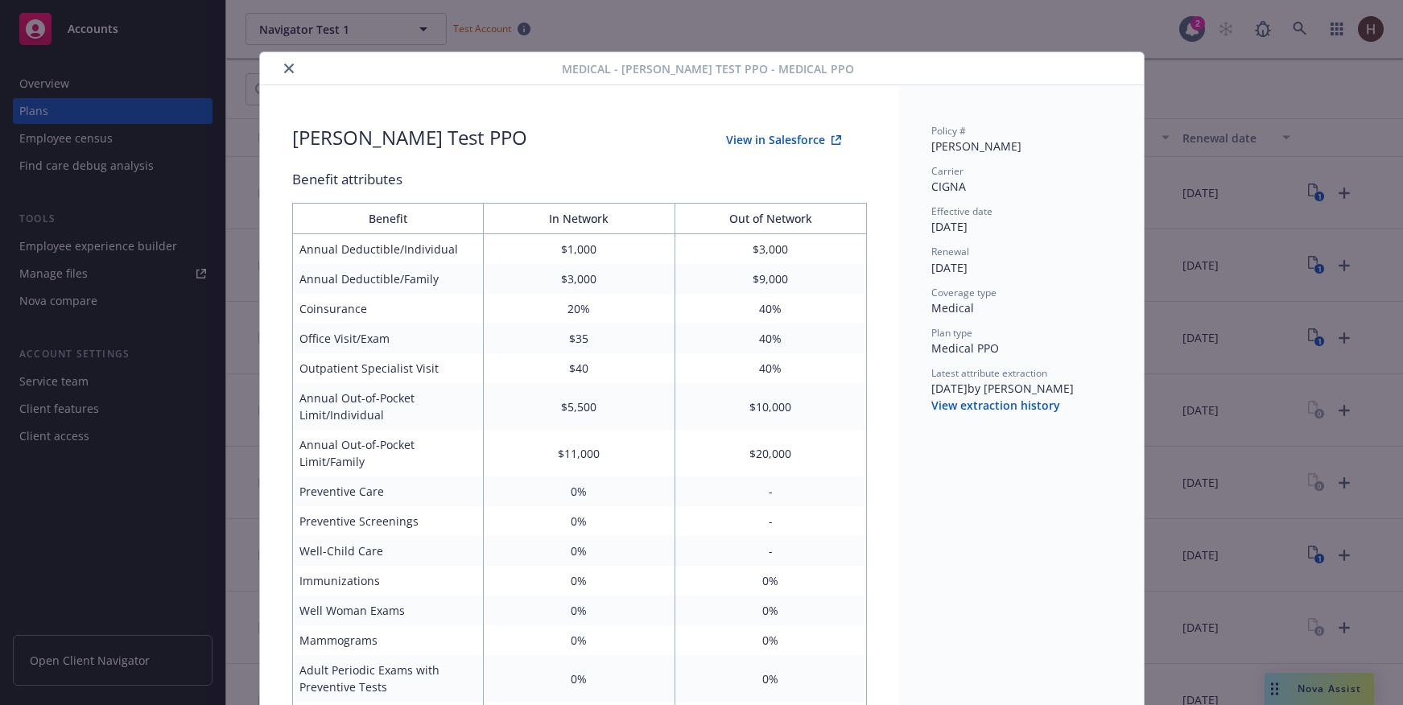
scroll to position [48, 0]
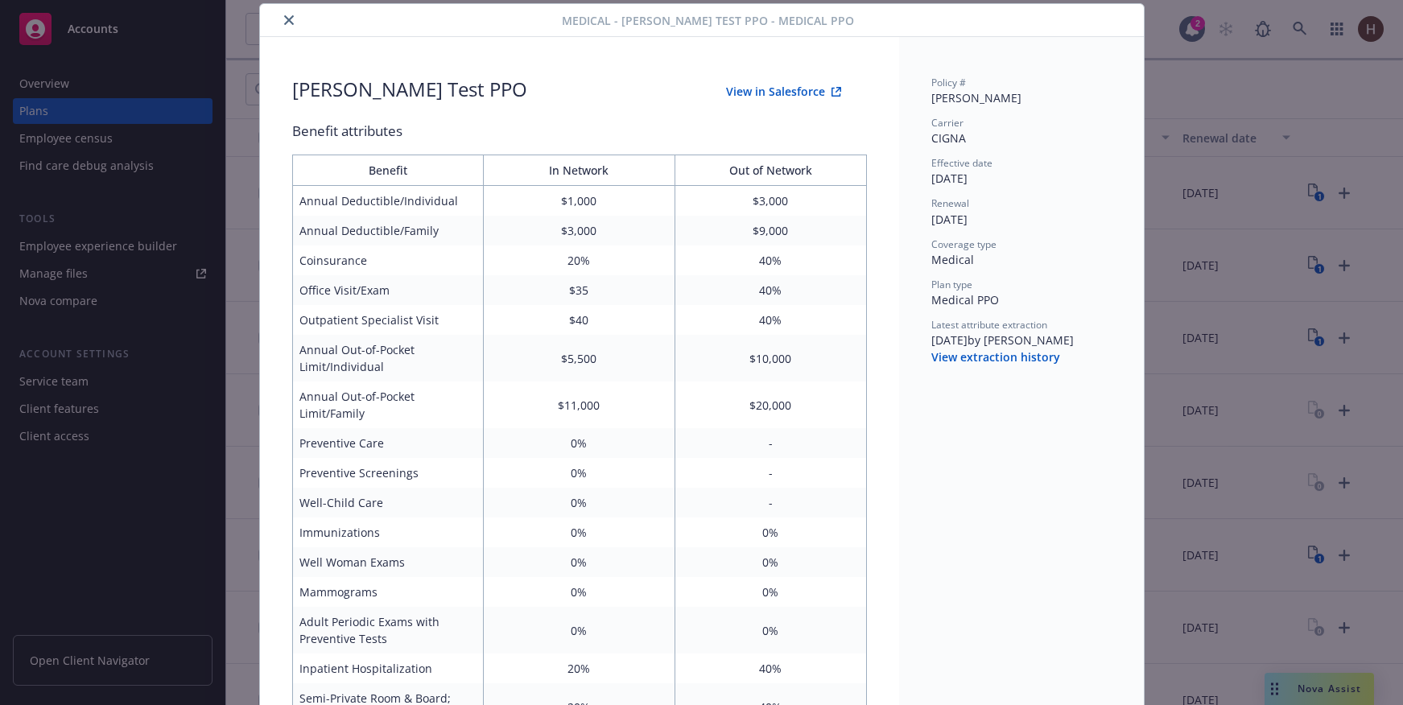
click at [952, 368] on div "Policy # Liam Carrier CIGNA Effective date 01/01/2025 Renewal 01/01/2026 Covera…" at bounding box center [1021, 632] width 245 height 1191
click at [949, 360] on button "View extraction history" at bounding box center [995, 357] width 129 height 16
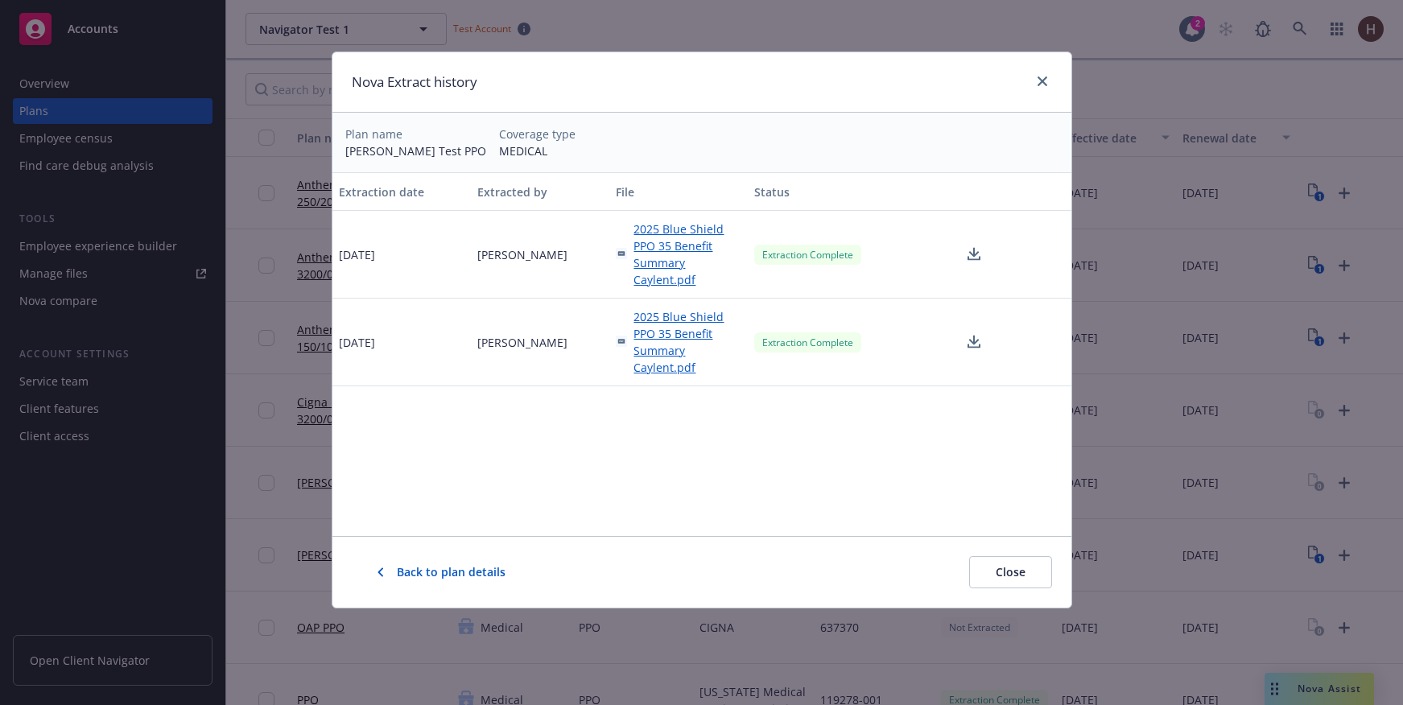
click at [977, 257] on icon at bounding box center [973, 255] width 19 height 20
click at [1020, 2] on div "Nova Extract history Plan name Liam Test PPO Coverage type MEDICAL Extraction d…" at bounding box center [701, 352] width 1403 height 705
click at [1041, 80] on icon "close" at bounding box center [1042, 81] width 10 height 10
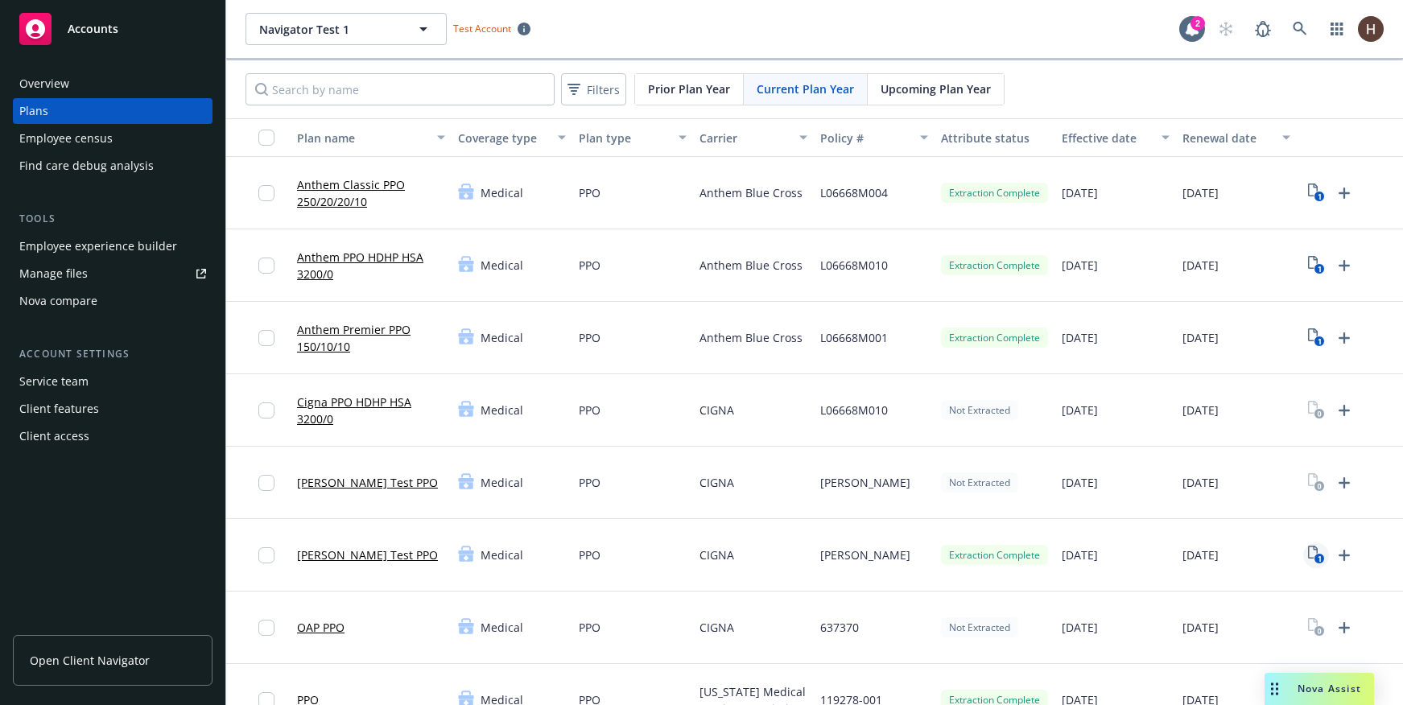
click at [1317, 554] on text "1" at bounding box center [1319, 559] width 4 height 10
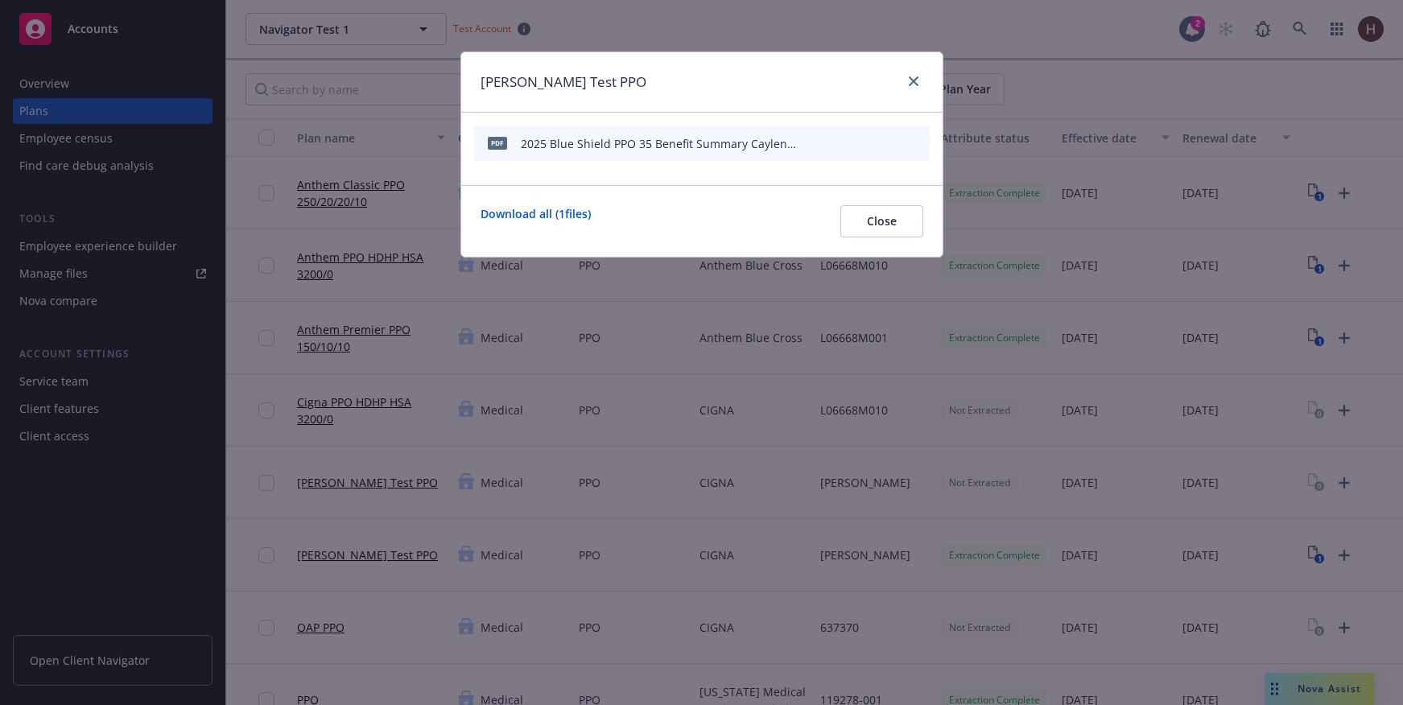
click at [844, 146] on div at bounding box center [862, 143] width 121 height 23
click at [839, 145] on icon "start extraction" at bounding box center [832, 142] width 19 height 19
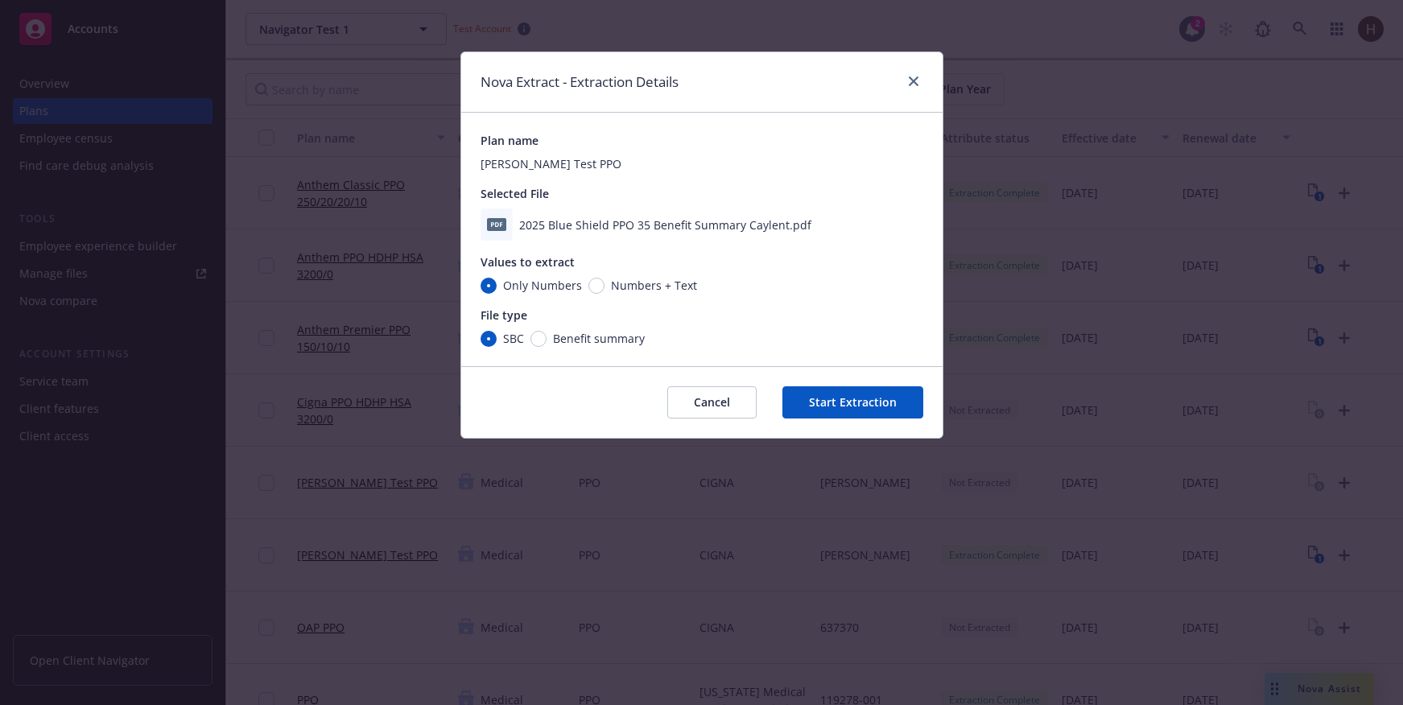
click at [554, 332] on span "Benefit summary" at bounding box center [599, 338] width 92 height 17
click at [546, 332] on input "Benefit summary" at bounding box center [538, 339] width 16 height 16
radio input "true"
click at [875, 416] on button "Start Extraction" at bounding box center [852, 402] width 141 height 32
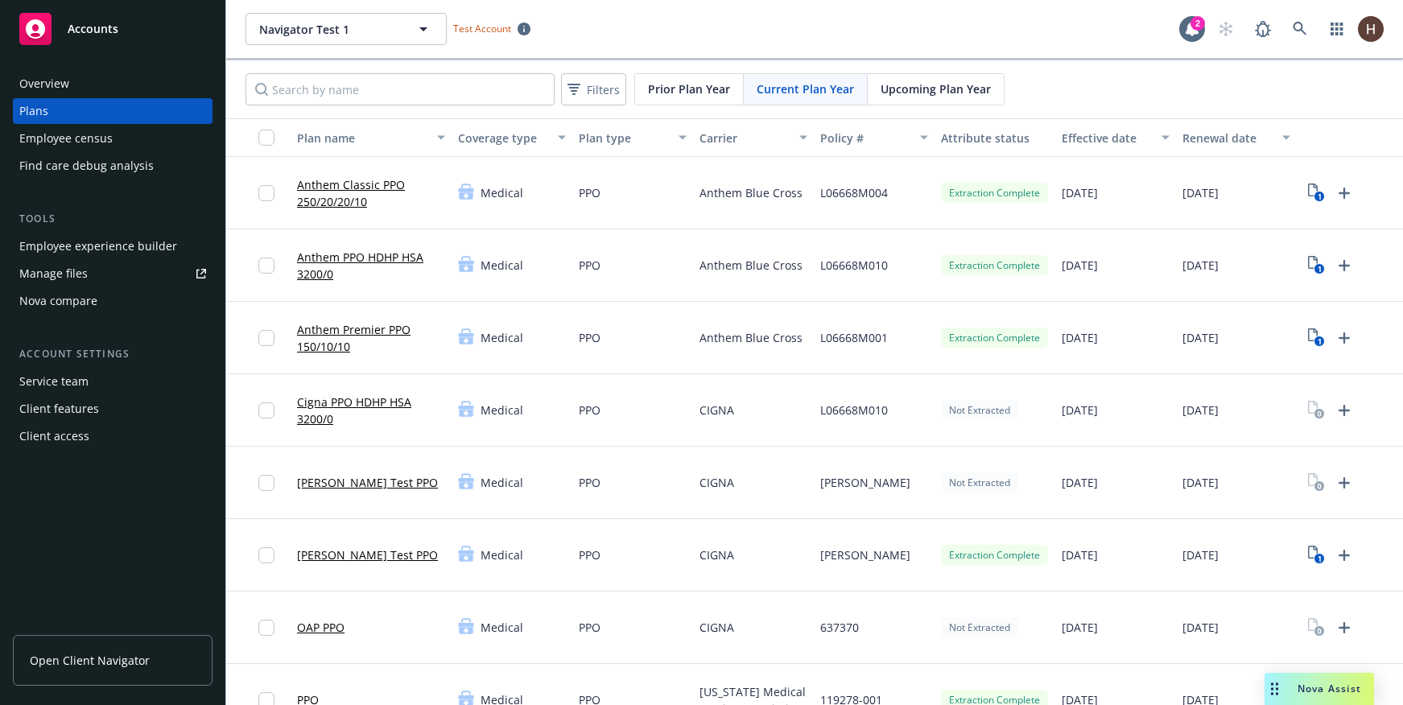
click at [341, 553] on link "Liam Test PPO" at bounding box center [367, 554] width 141 height 17
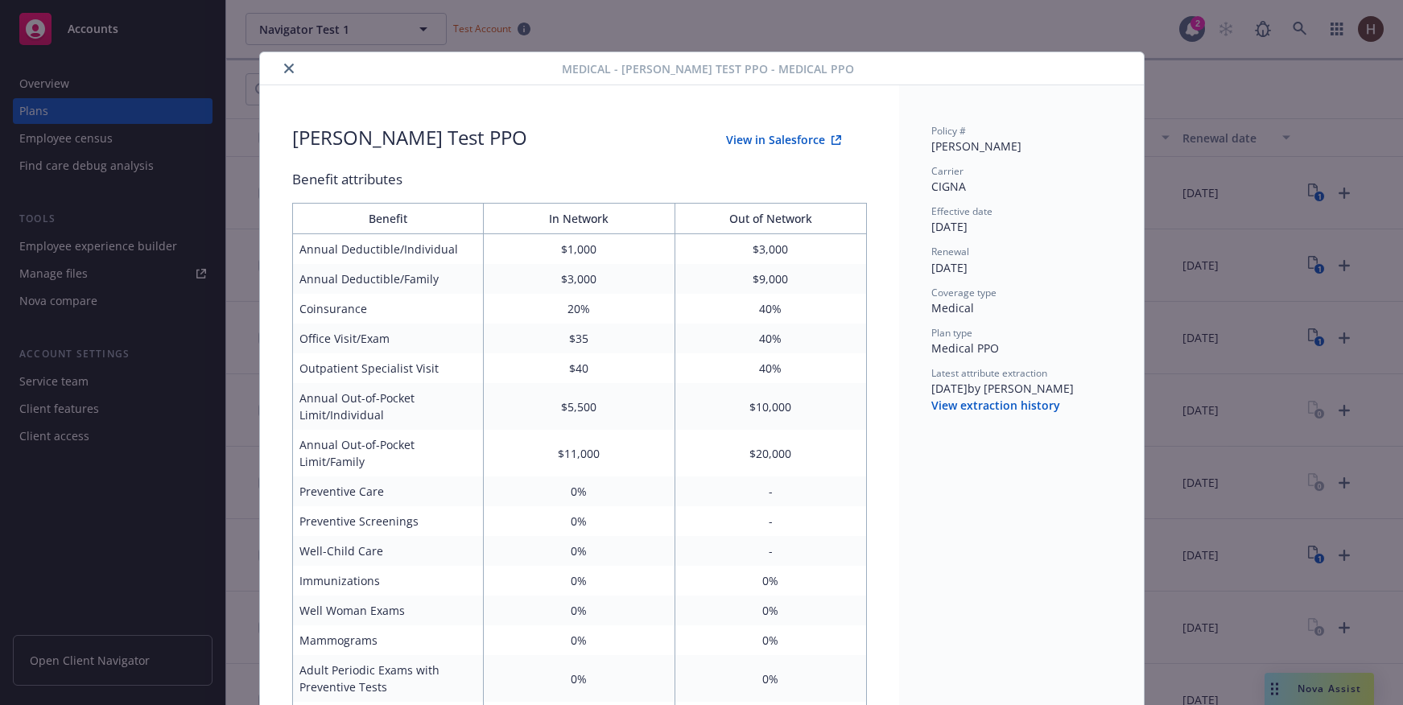
scroll to position [48, 0]
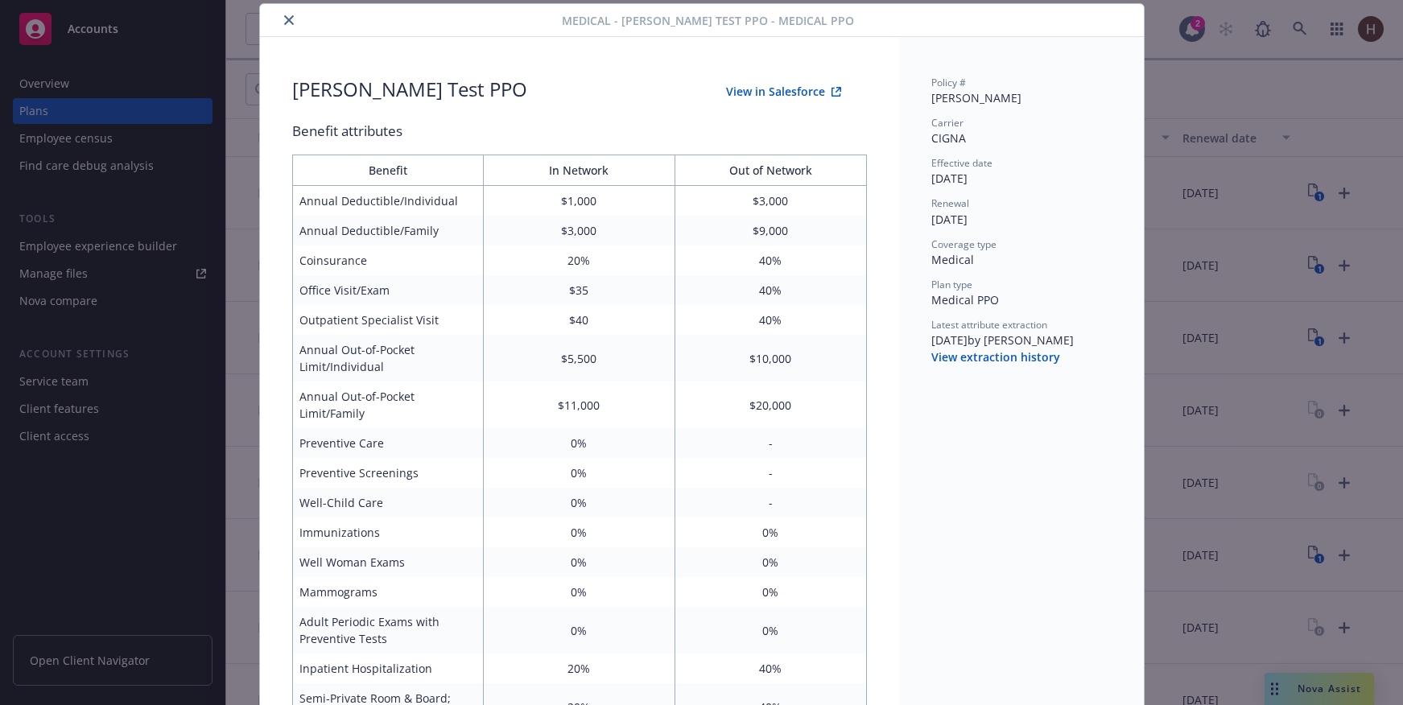
click at [974, 345] on div "9/29/2025 by Harun Tuncay" at bounding box center [1021, 340] width 180 height 17
click at [971, 350] on button "View extraction history" at bounding box center [995, 357] width 129 height 16
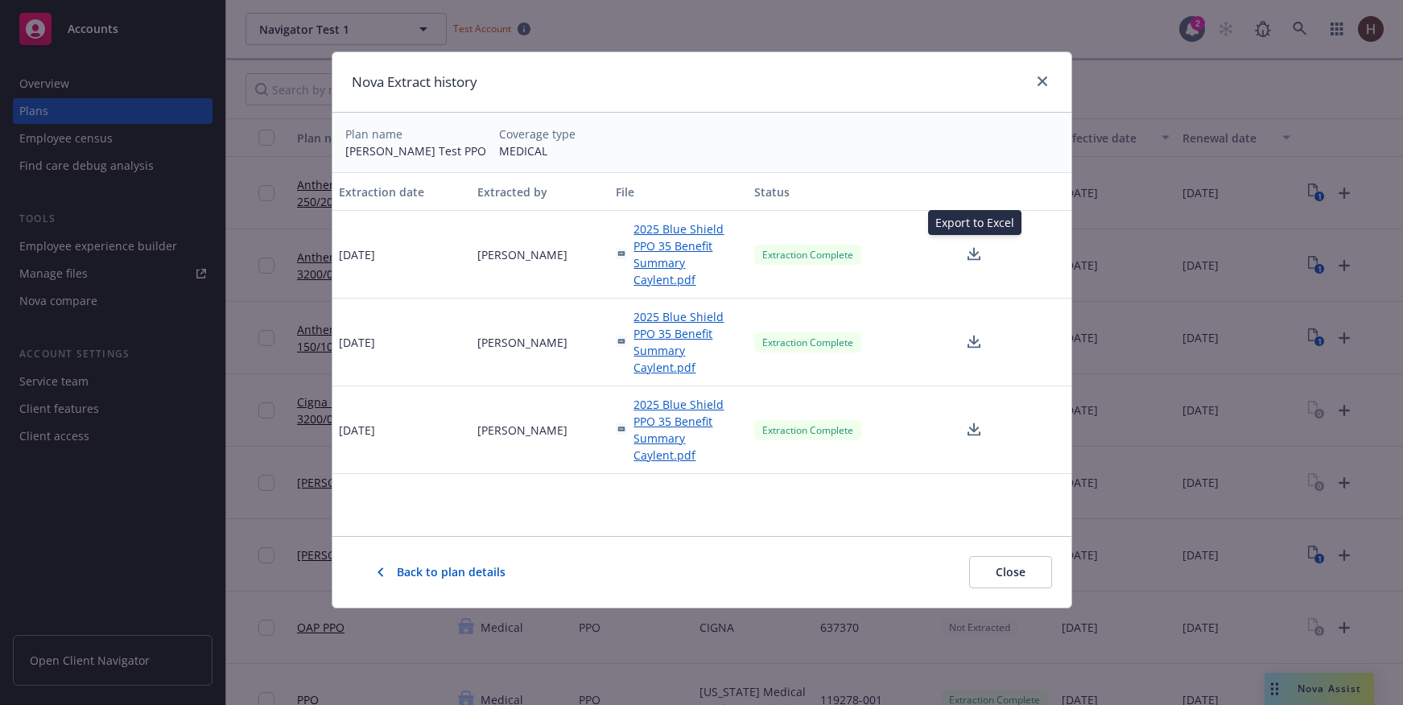
click at [966, 254] on icon at bounding box center [973, 255] width 19 height 20
click at [1035, 85] on link "close" at bounding box center [1042, 81] width 19 height 19
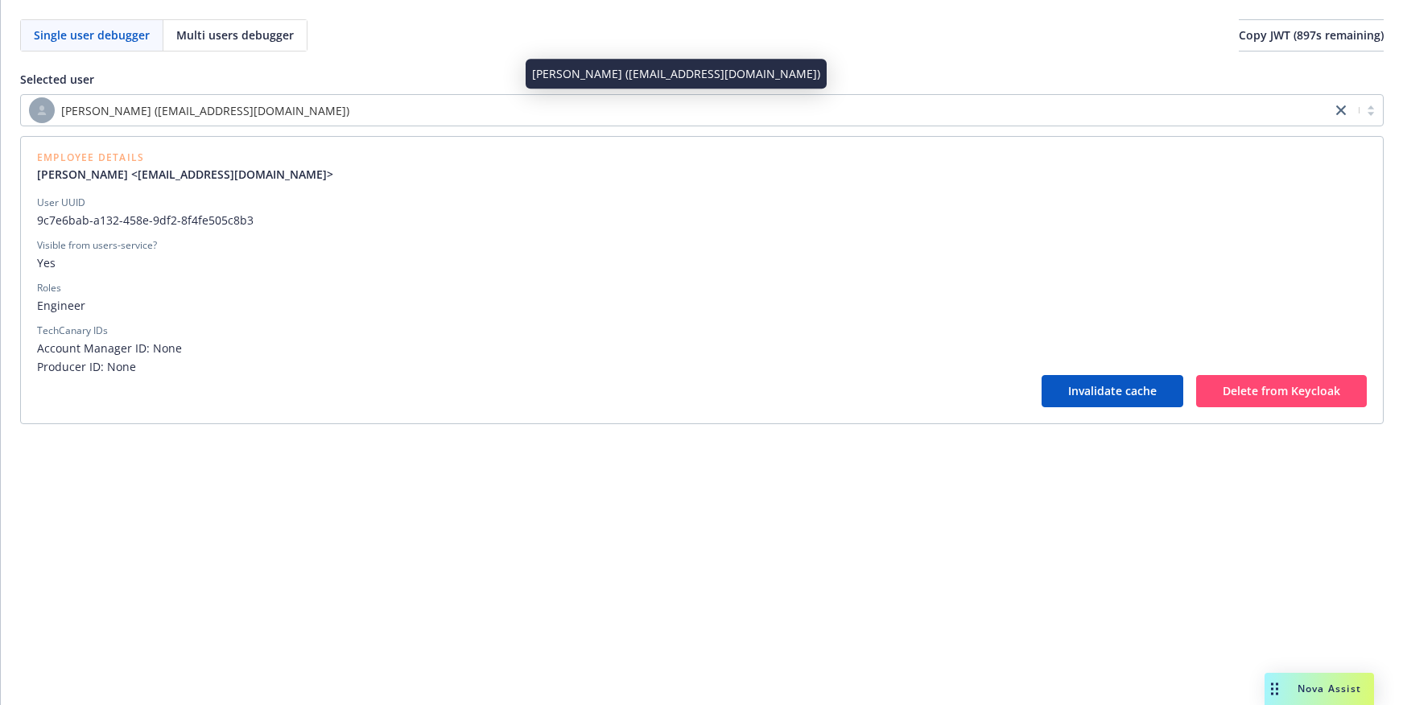
click at [262, 116] on span "[PERSON_NAME] ([EMAIL_ADDRESS][DOMAIN_NAME])" at bounding box center [205, 110] width 288 height 17
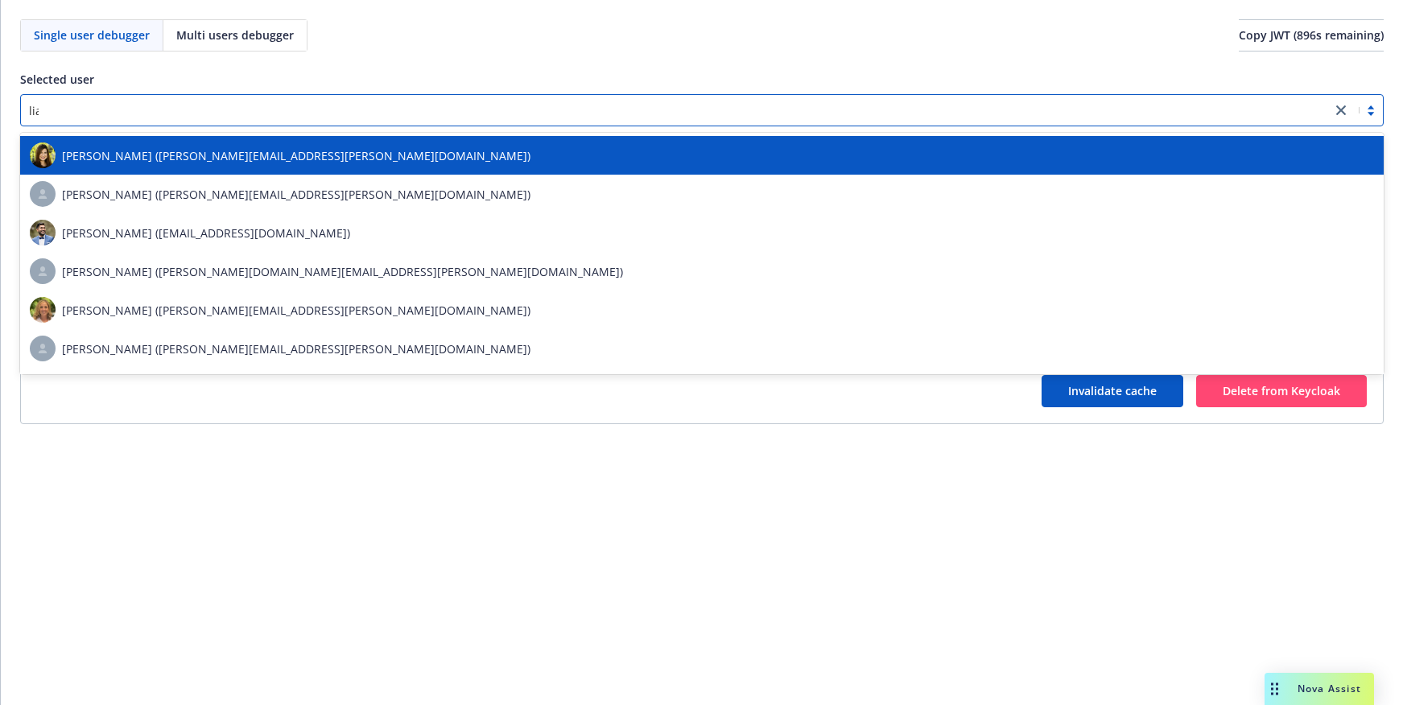
type input "[PERSON_NAME]"
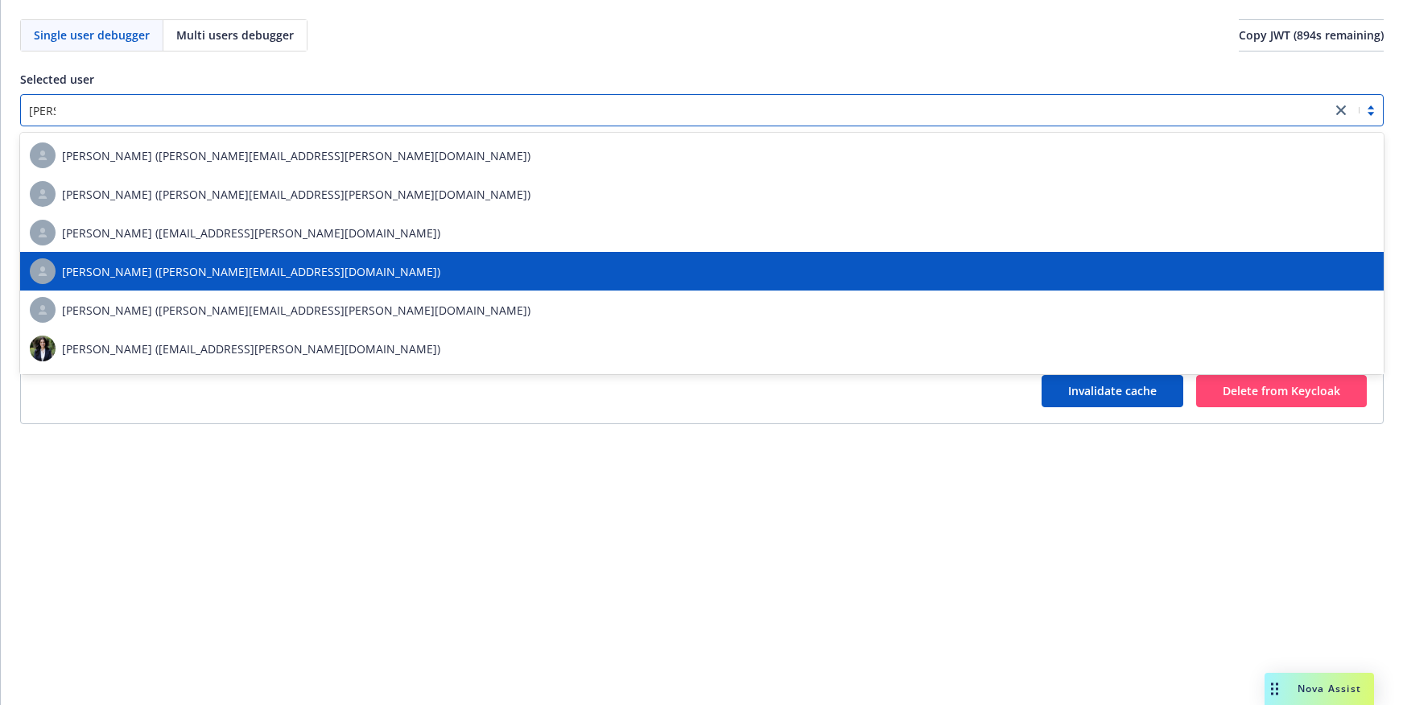
click at [211, 282] on div "[PERSON_NAME] ([PERSON_NAME][EMAIL_ADDRESS][DOMAIN_NAME])" at bounding box center [702, 271] width 1344 height 26
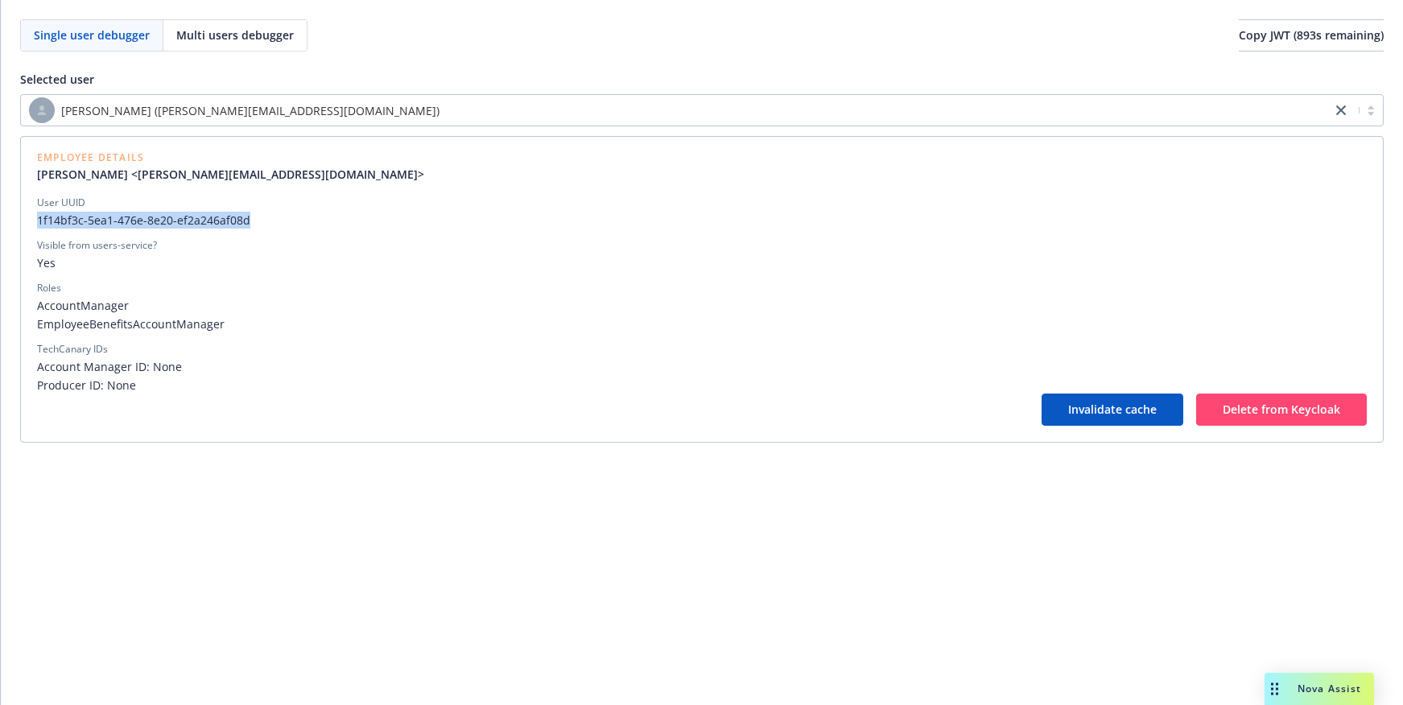
drag, startPoint x: 249, startPoint y: 216, endPoint x: 36, endPoint y: 219, distance: 212.5
click at [37, 219] on span "1f14bf3c-5ea1-476e-8e20-ef2a246af08d" at bounding box center [702, 220] width 1330 height 17
copy span "1f14bf3c-5ea1-476e-8e20-ef2a246af08d"
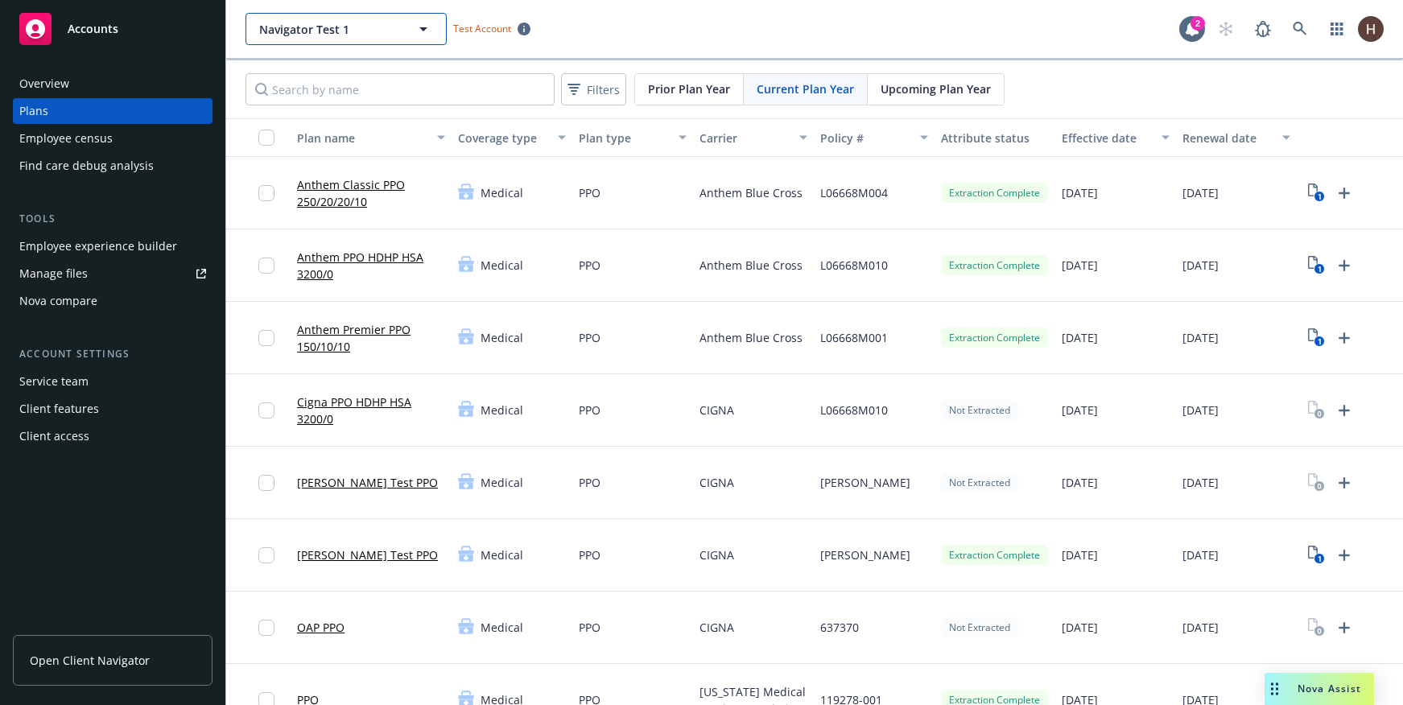
click at [293, 38] on button "Navigator Test 1" at bounding box center [345, 29] width 201 height 32
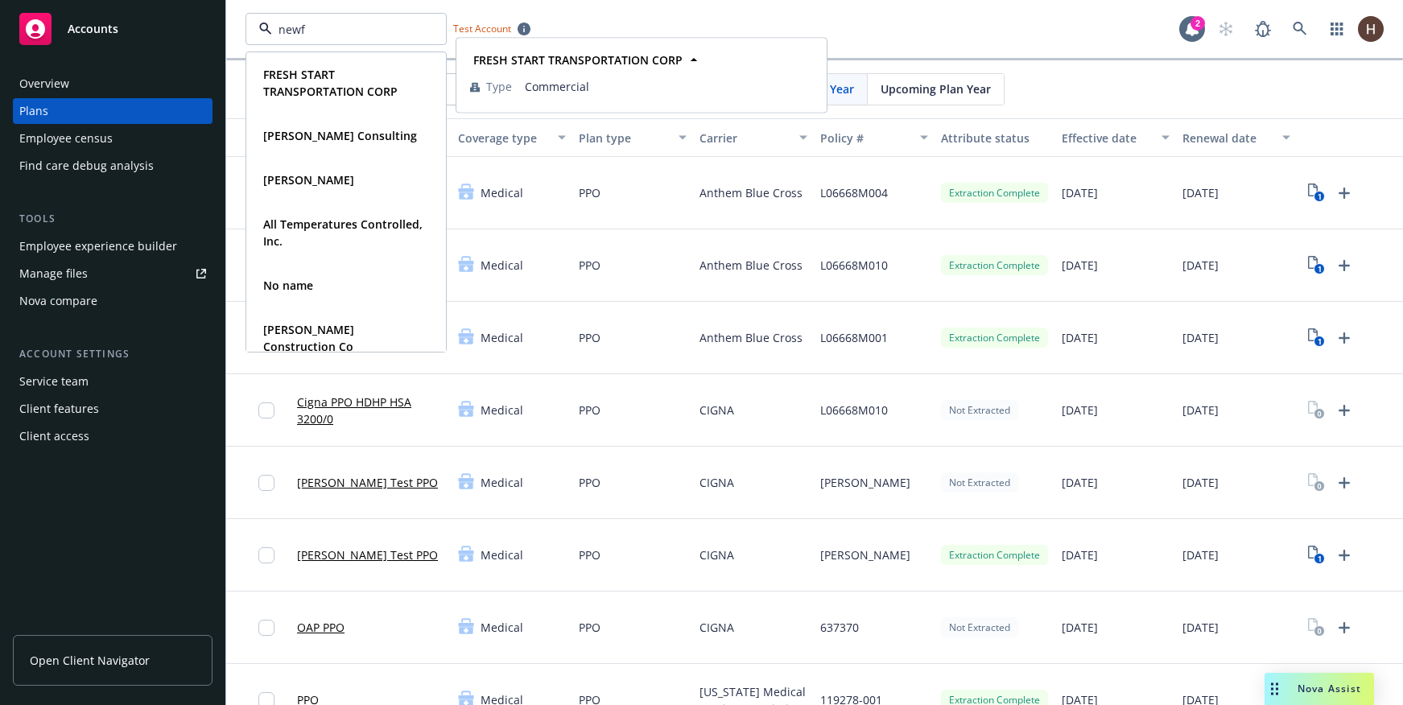
type input "newfr"
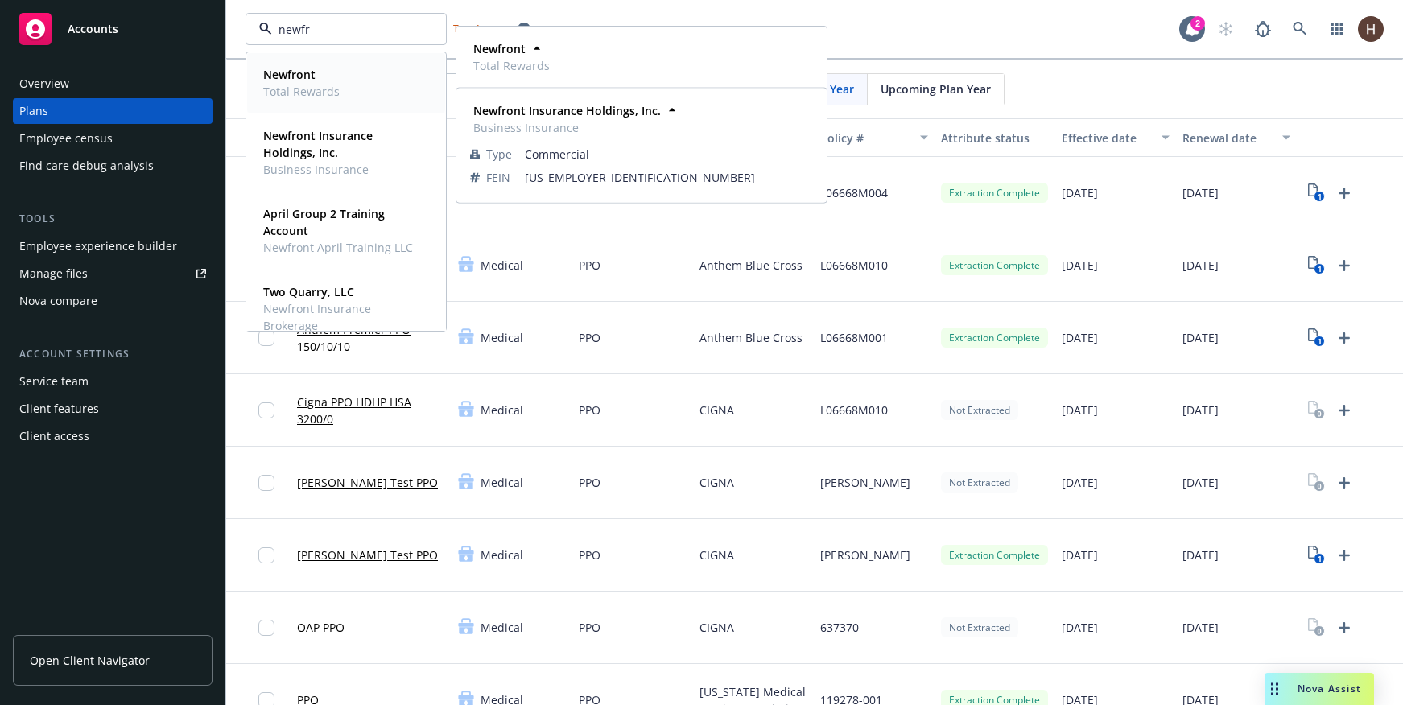
click at [313, 84] on span "Total Rewards" at bounding box center [301, 91] width 76 height 17
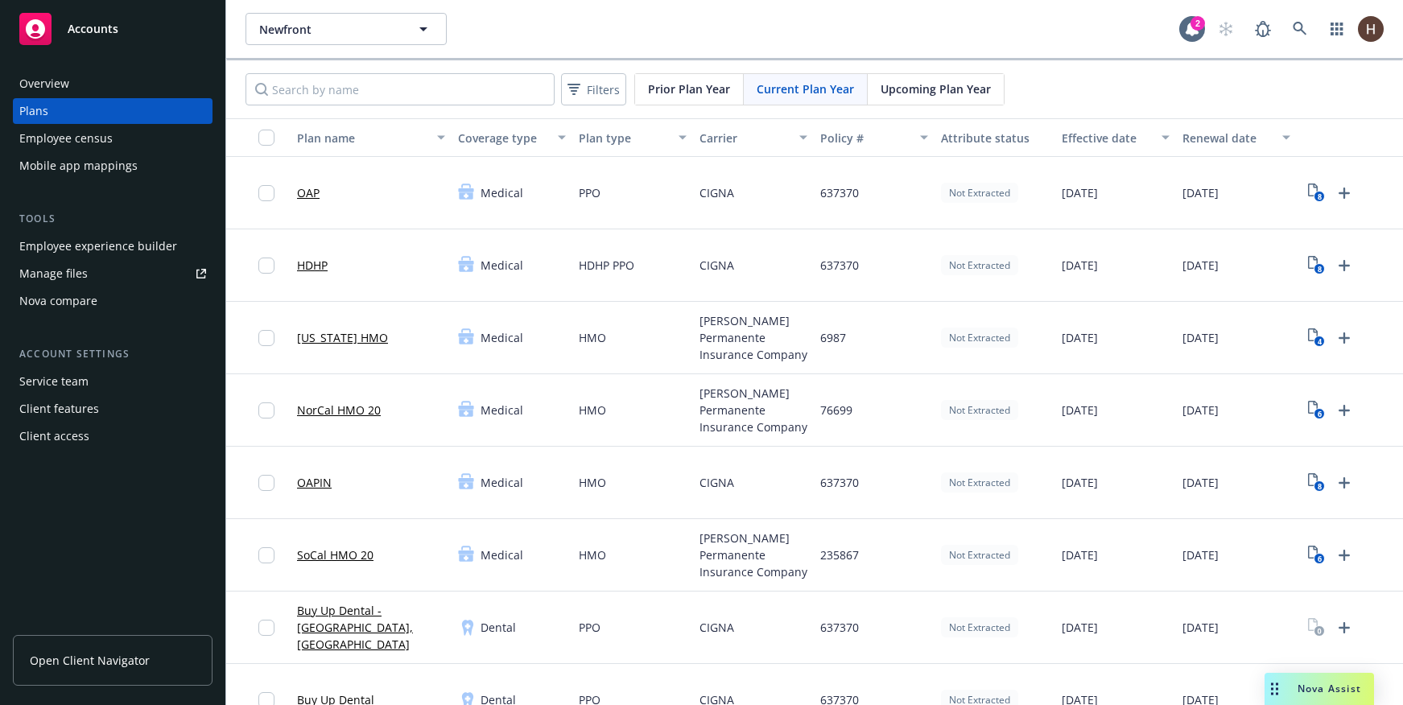
click at [94, 306] on div "Nova compare" at bounding box center [58, 301] width 78 height 26
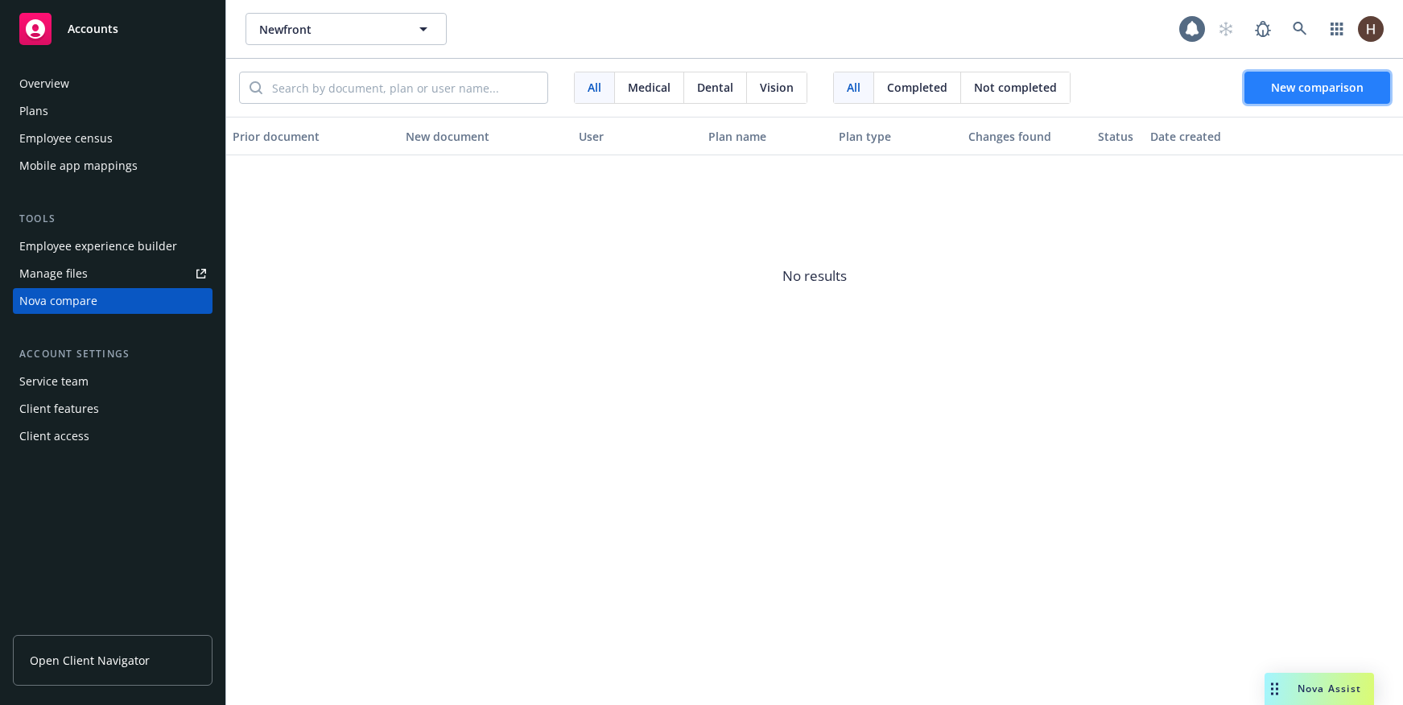
click at [1327, 85] on span "New comparison" at bounding box center [1317, 87] width 93 height 15
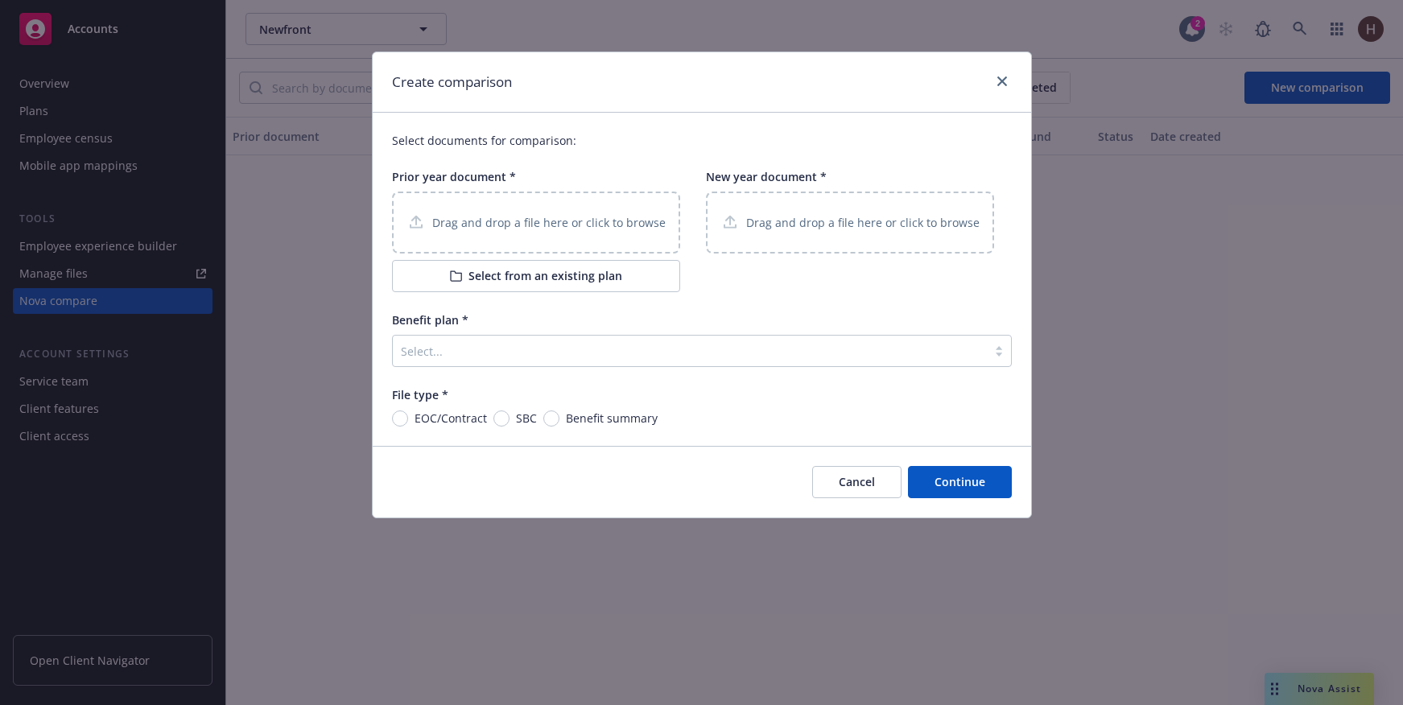
click at [523, 361] on div "Select..." at bounding box center [690, 351] width 594 height 26
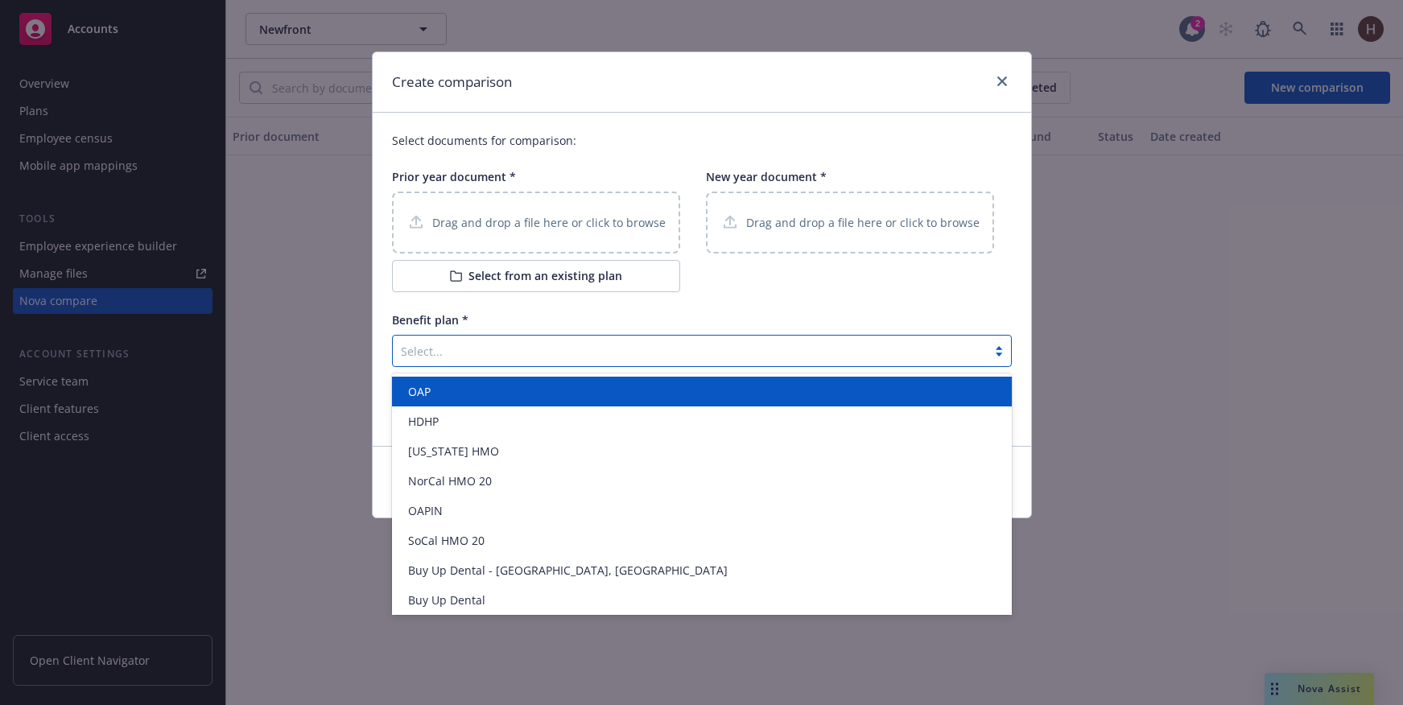
click at [613, 318] on div "Benefit plan *" at bounding box center [702, 319] width 620 height 17
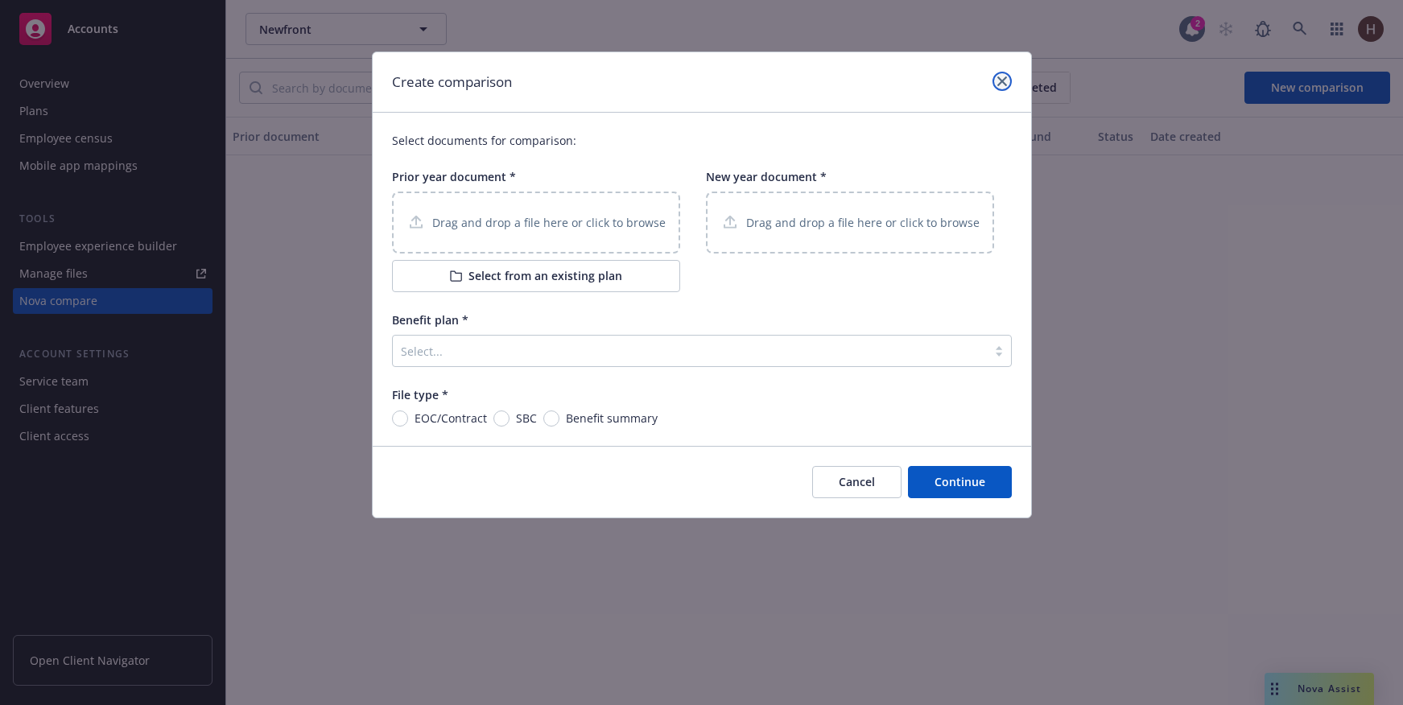
click at [1000, 83] on icon "close" at bounding box center [1002, 81] width 10 height 10
